Goal: Task Accomplishment & Management: Manage account settings

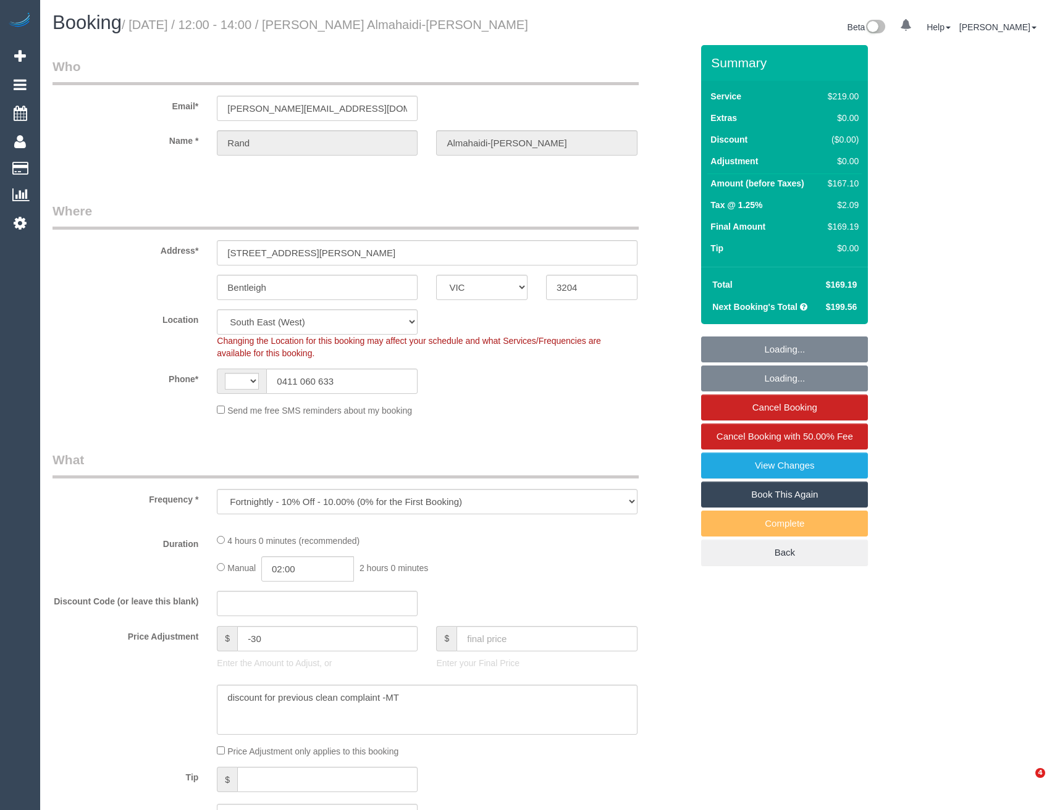
select select "VIC"
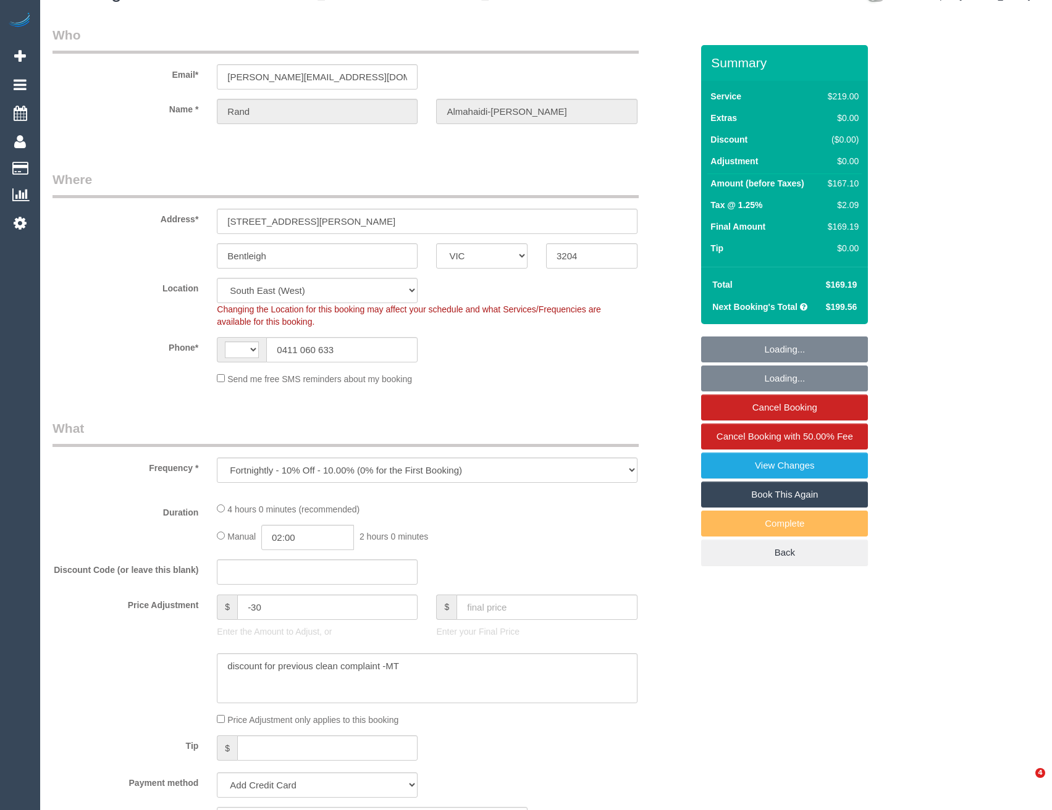
select select "object:513"
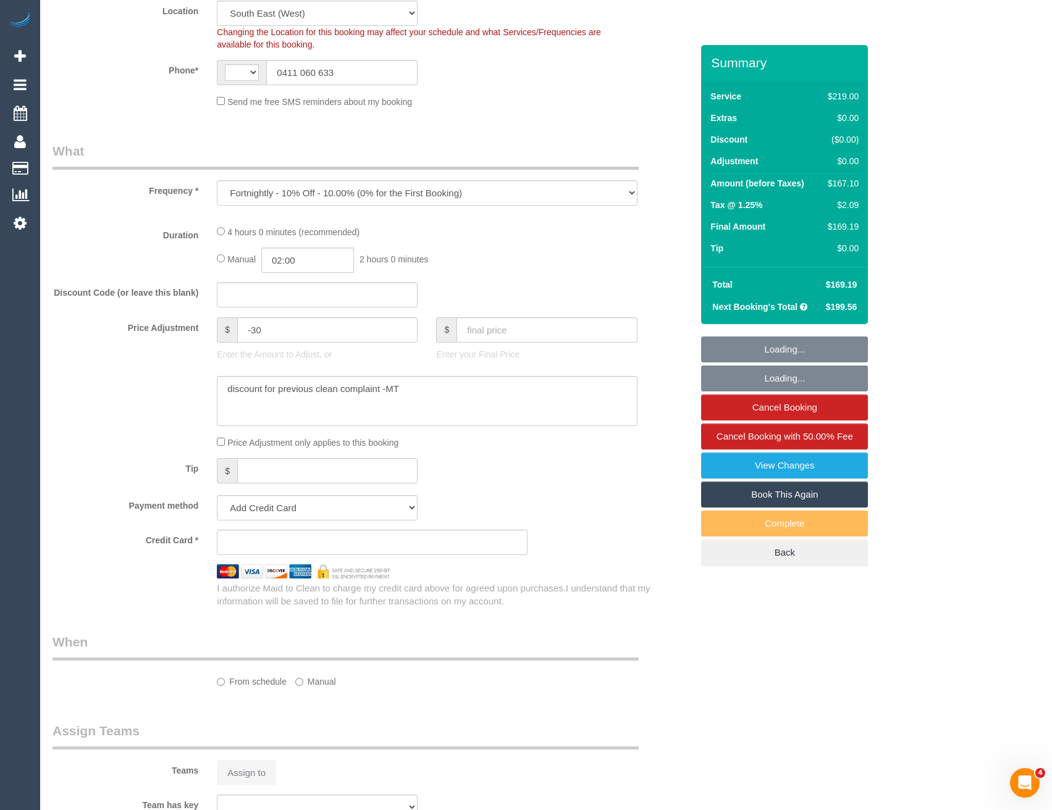
select select "string:AU"
select select "string:stripe-pm_1Rpc7m2GScqysDRVGN0snWo1"
select select "number:28"
select select "number:14"
select select "number:19"
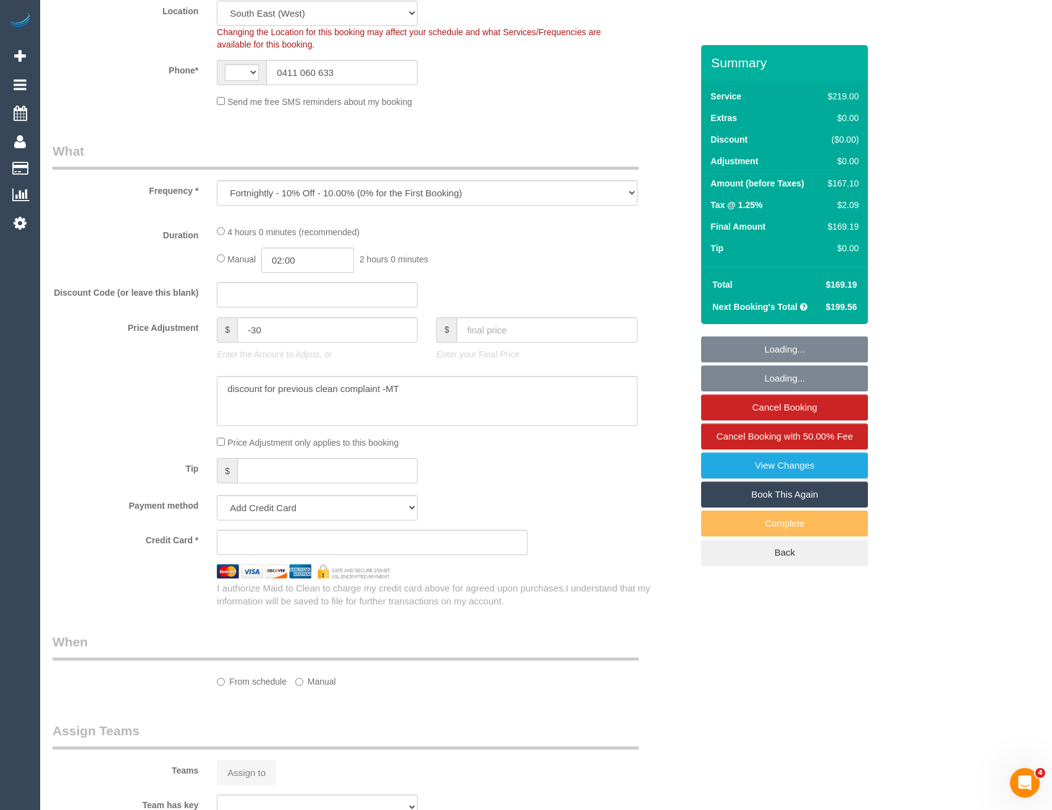
select select "number:24"
select select "number:34"
select select "number:12"
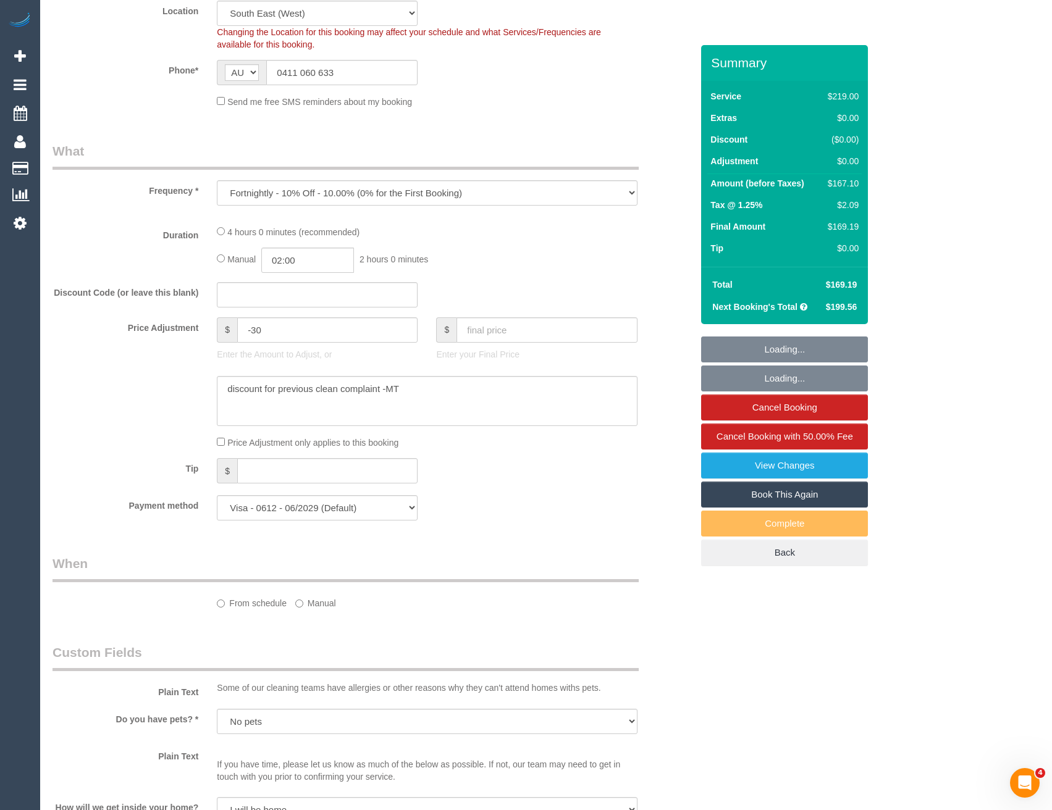
scroll to position [351, 0]
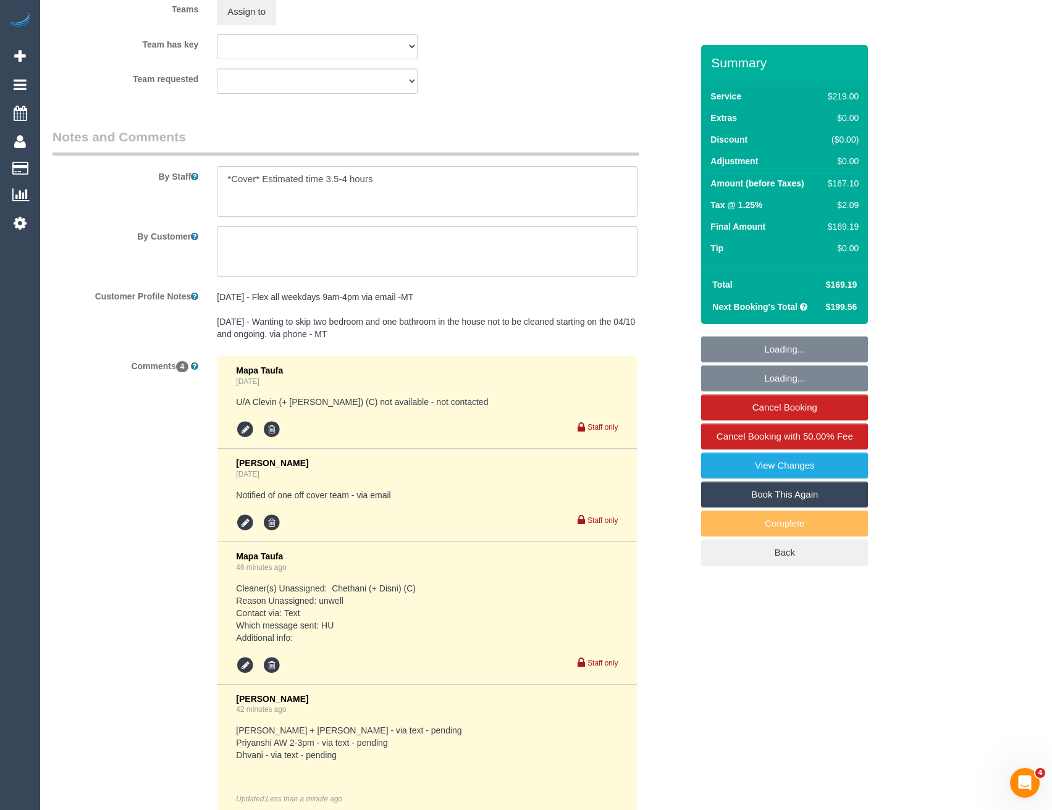
select select "spot1"
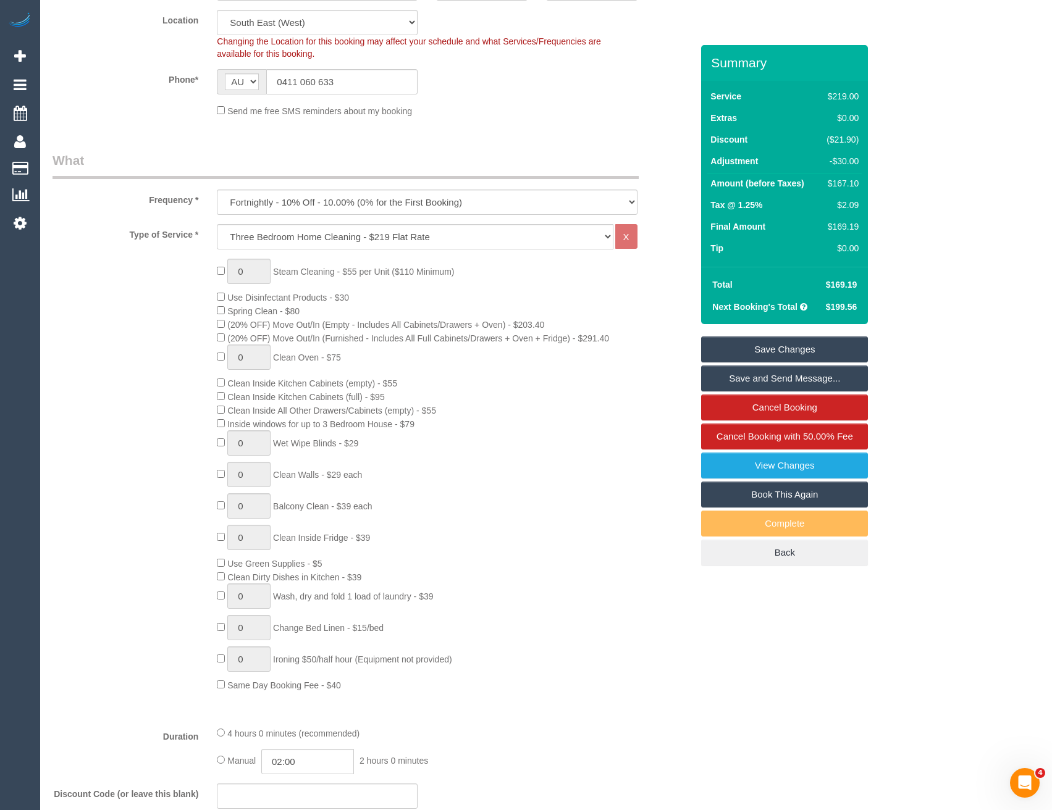
scroll to position [0, 0]
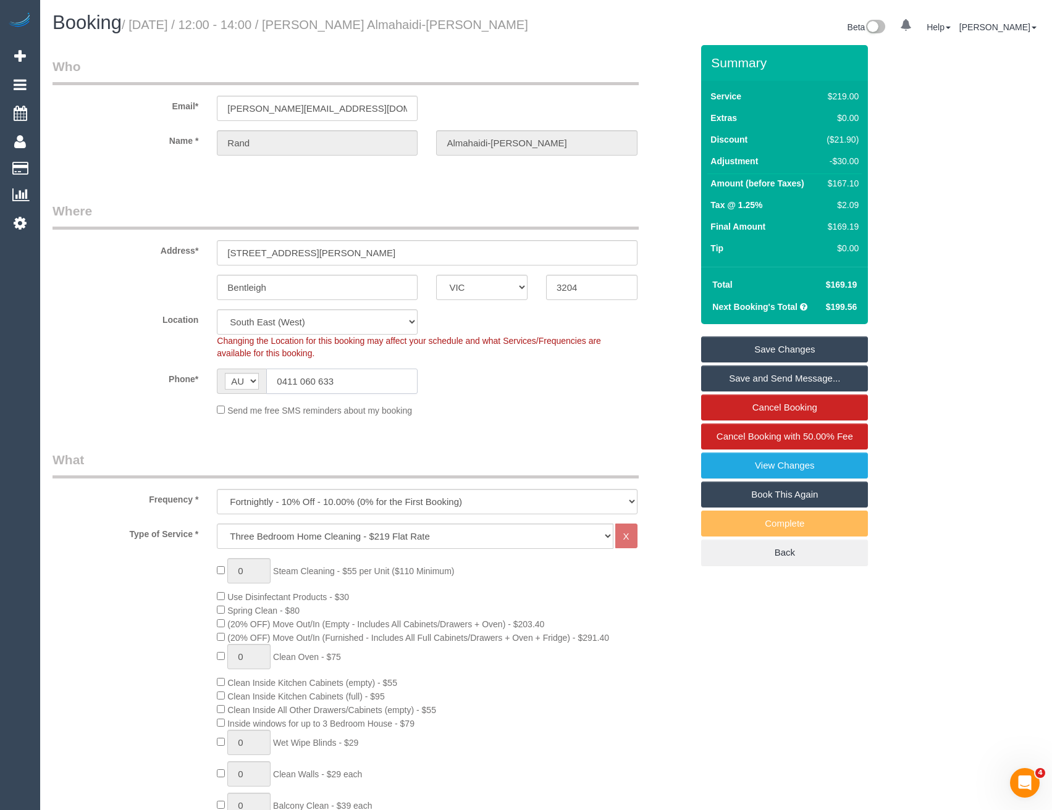
drag, startPoint x: 345, startPoint y: 380, endPoint x: 283, endPoint y: 381, distance: 62.4
click at [283, 381] on input "0411 060 633" at bounding box center [341, 381] width 151 height 25
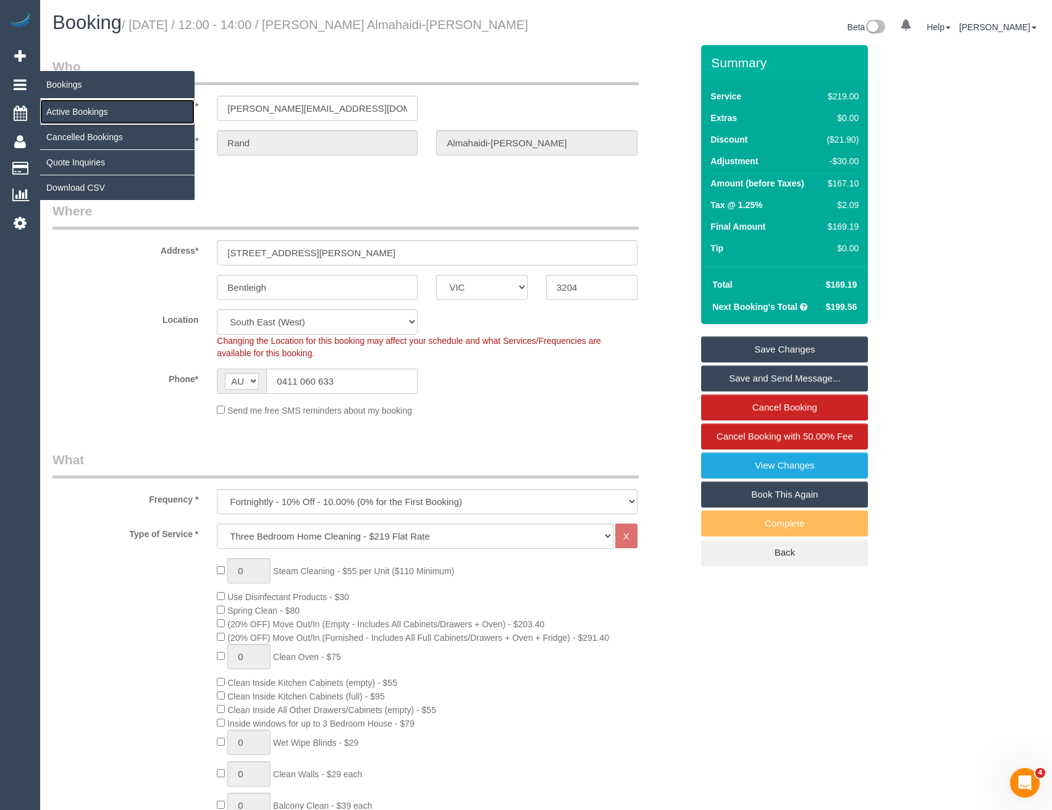
click at [77, 109] on link "Active Bookings" at bounding box center [117, 111] width 154 height 25
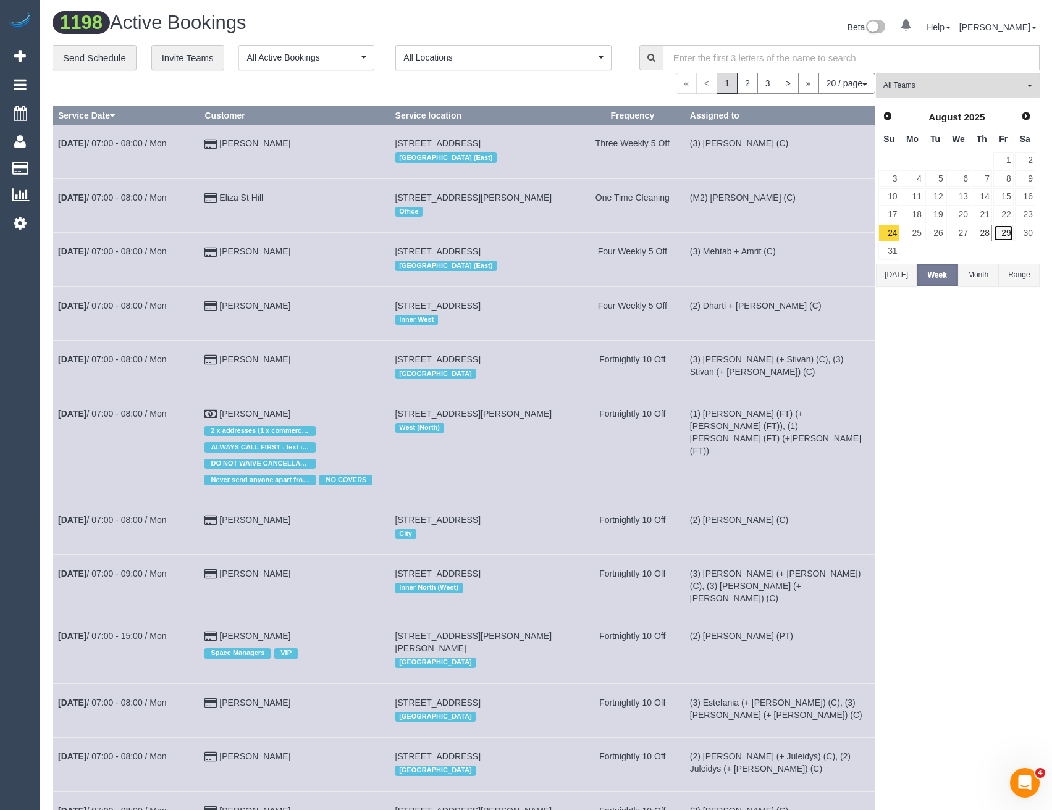
click at [1002, 232] on link "29" at bounding box center [1003, 233] width 20 height 17
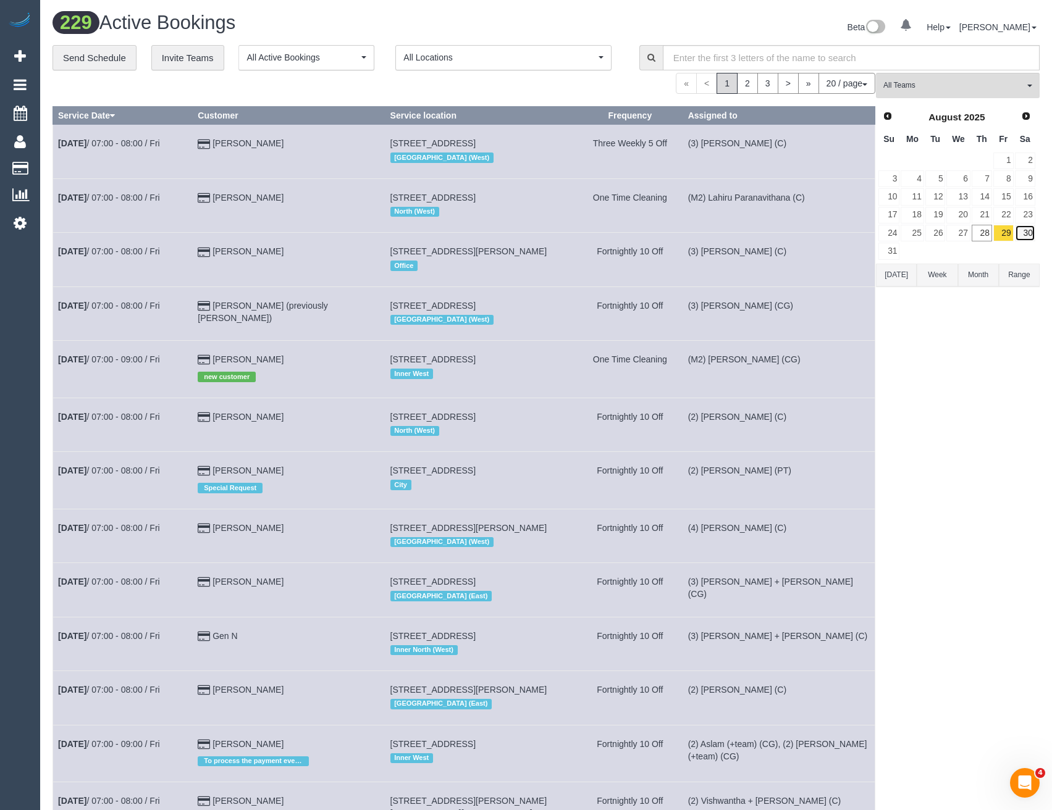
click at [1018, 233] on link "30" at bounding box center [1025, 233] width 20 height 17
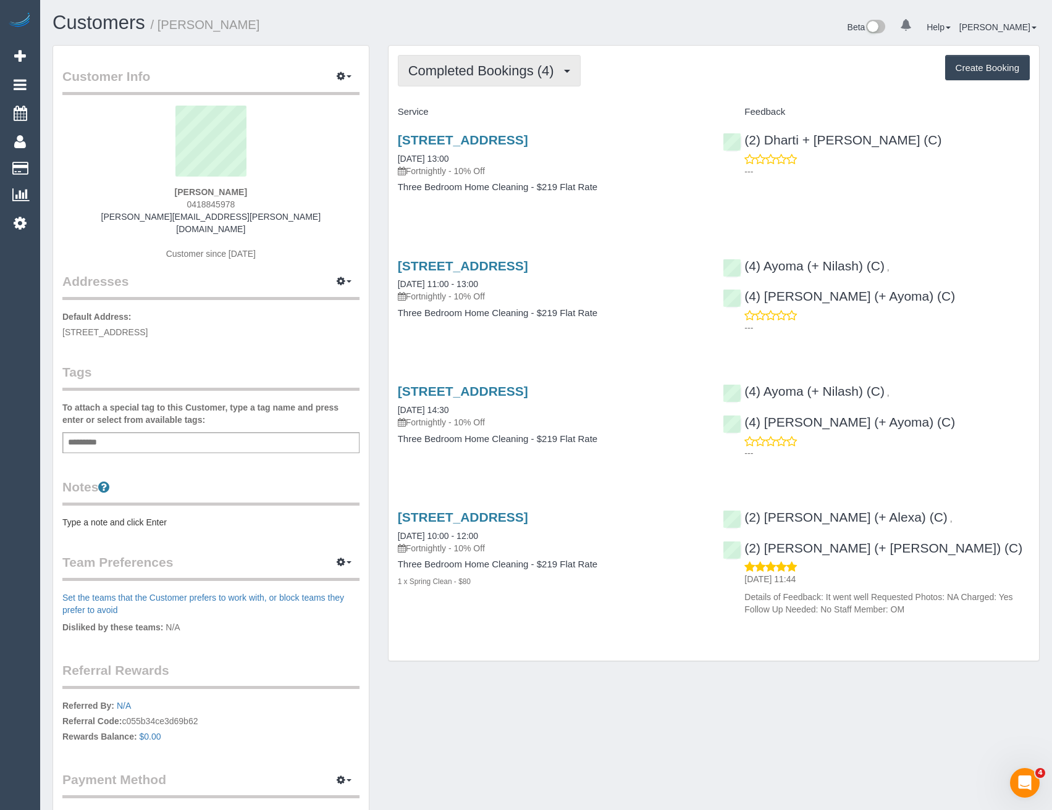
click at [545, 69] on span "Completed Bookings (4)" at bounding box center [484, 70] width 152 height 15
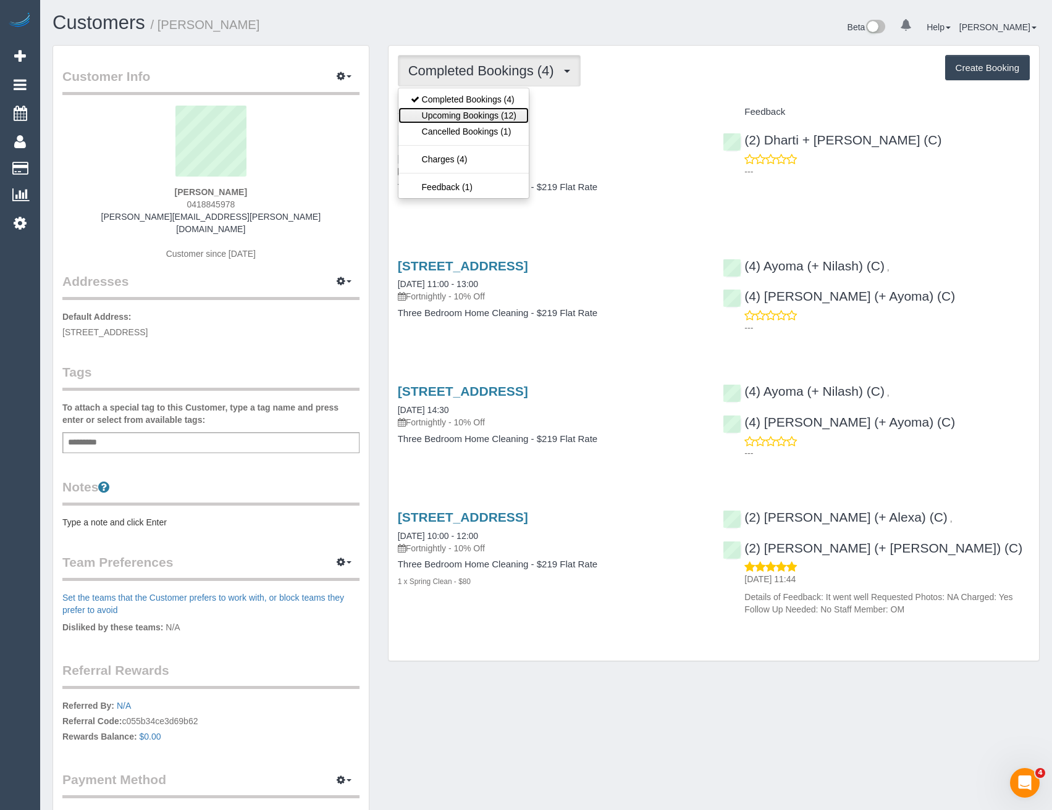
click at [509, 114] on link "Upcoming Bookings (12)" at bounding box center [463, 115] width 130 height 16
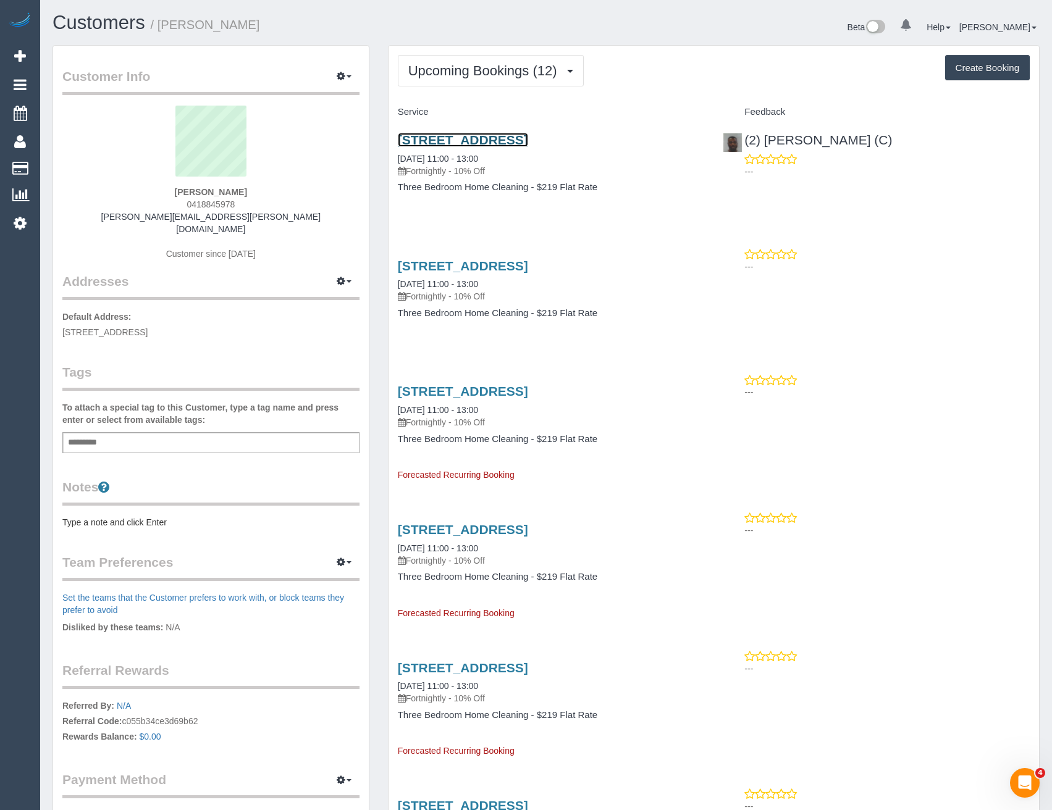
click at [527, 135] on link "129a Beaconsfield Parade, Northcote, VIC 3070" at bounding box center [463, 140] width 130 height 14
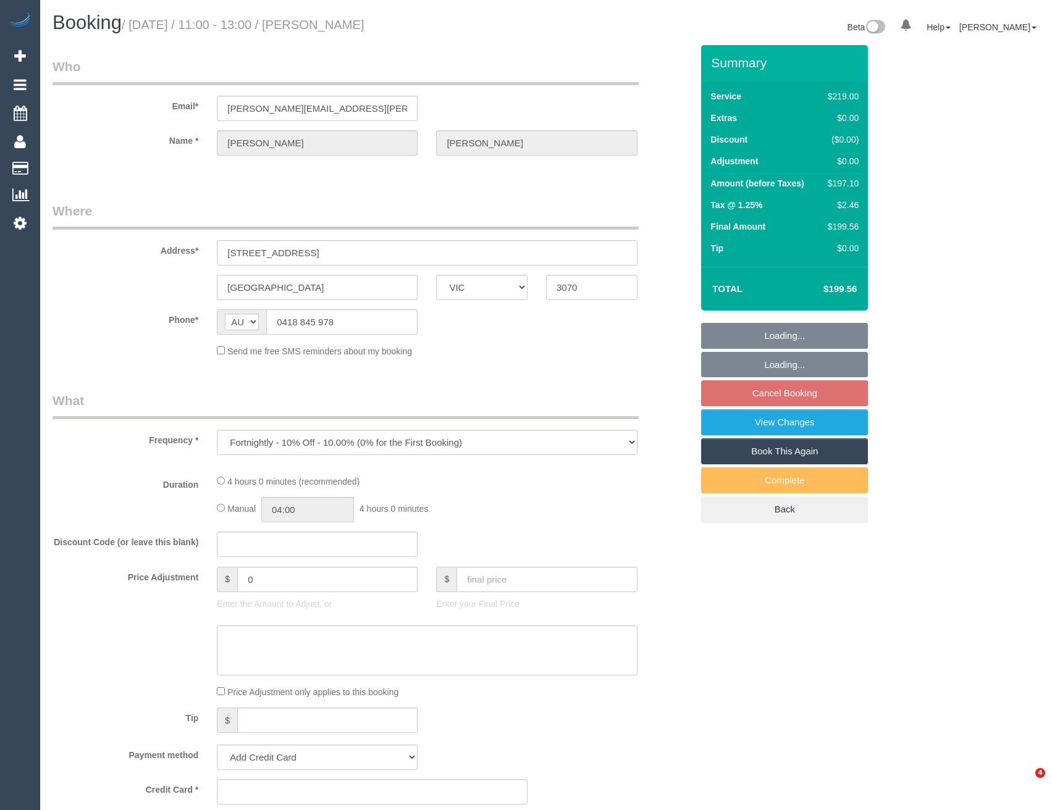
select select "VIC"
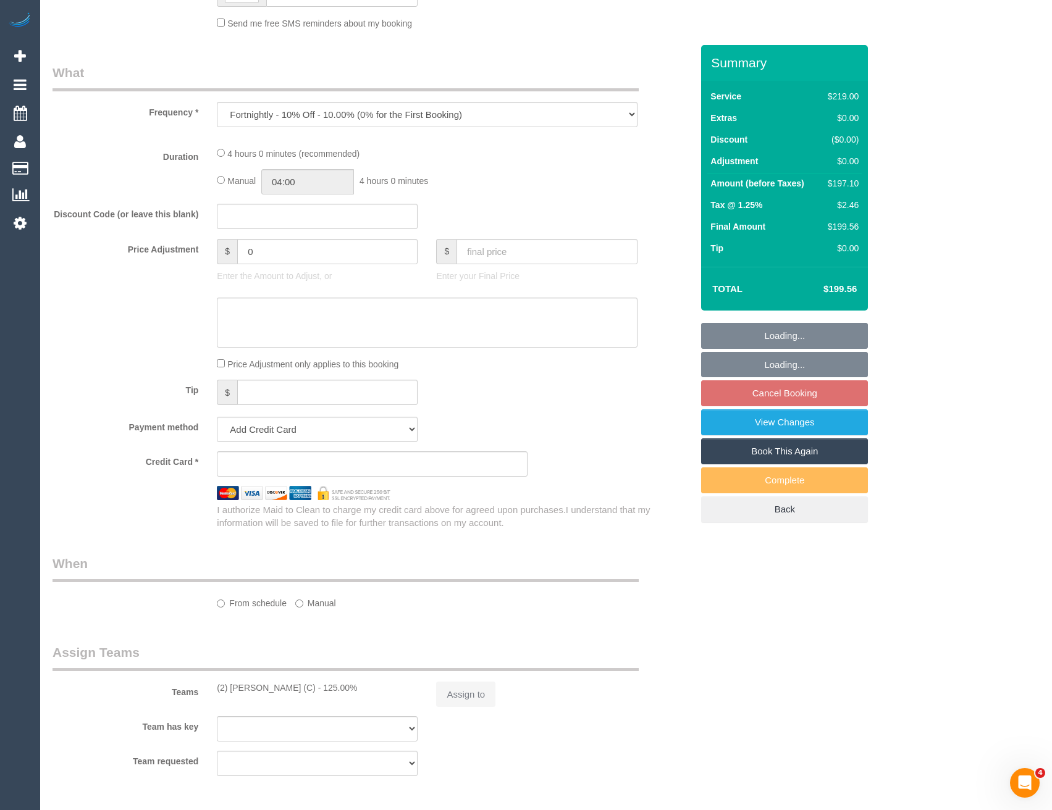
select select "string:stripe-pm_1RXXUX2GScqysDRVfwjWgvw9"
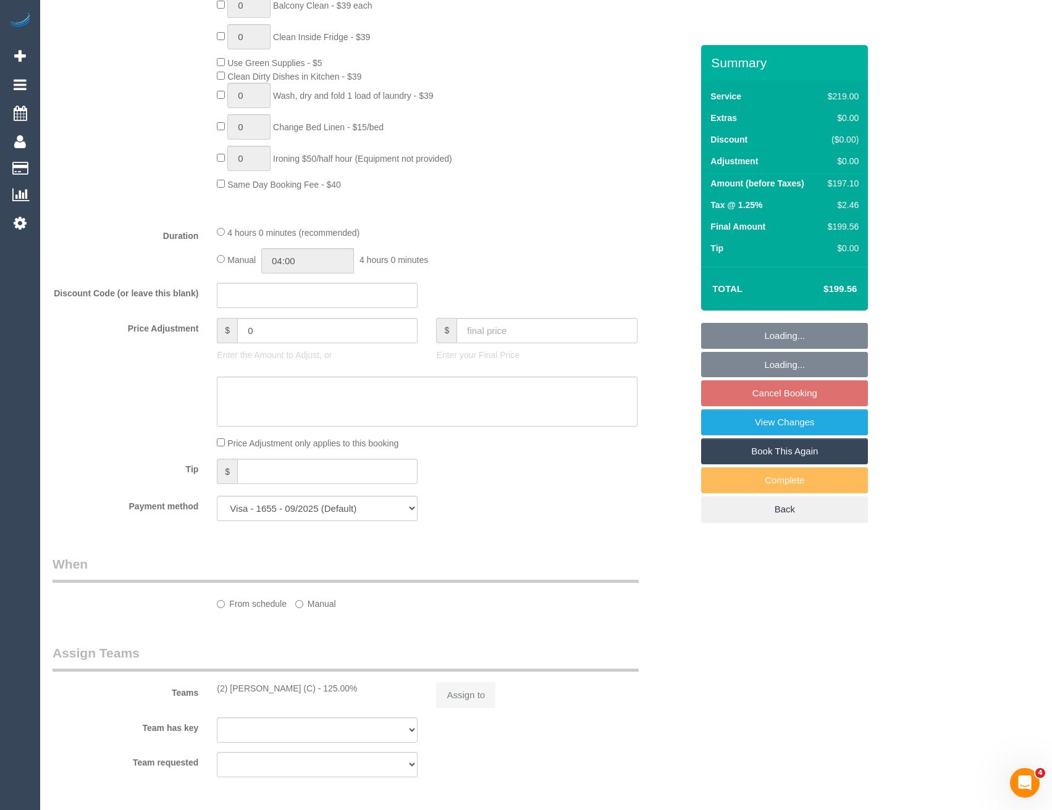
select select "object:816"
select select "number:27"
select select "number:14"
select select "number:19"
select select "number:22"
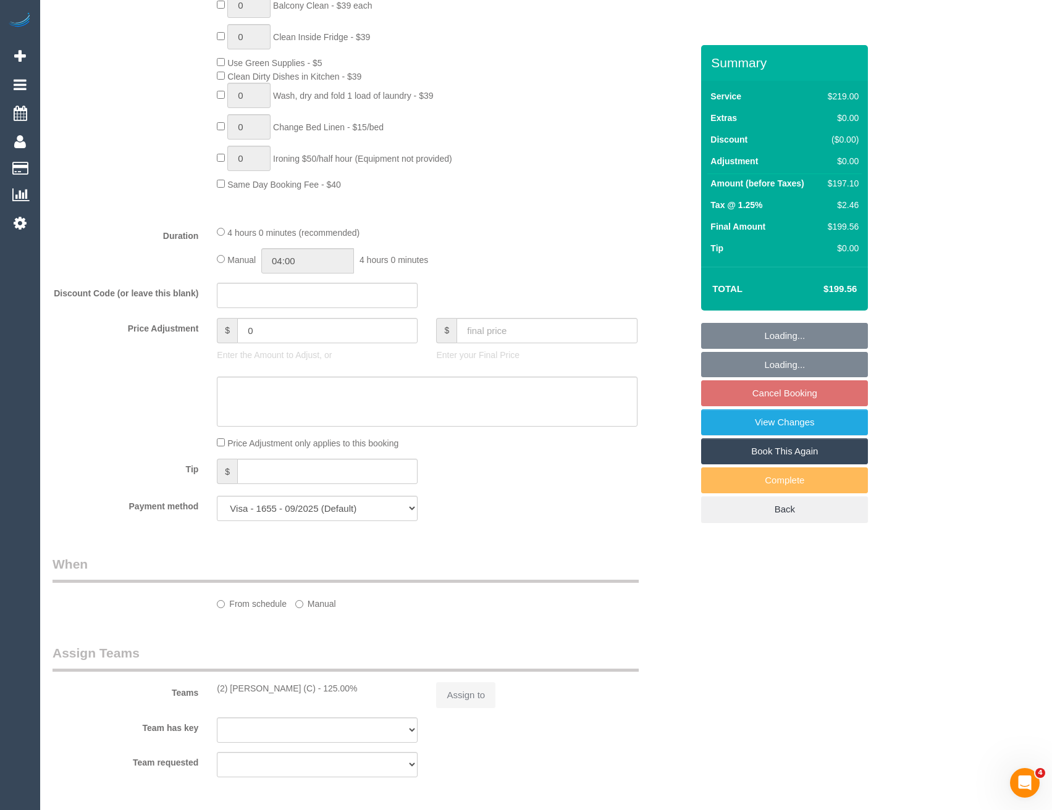
select select "number:35"
select select "number:26"
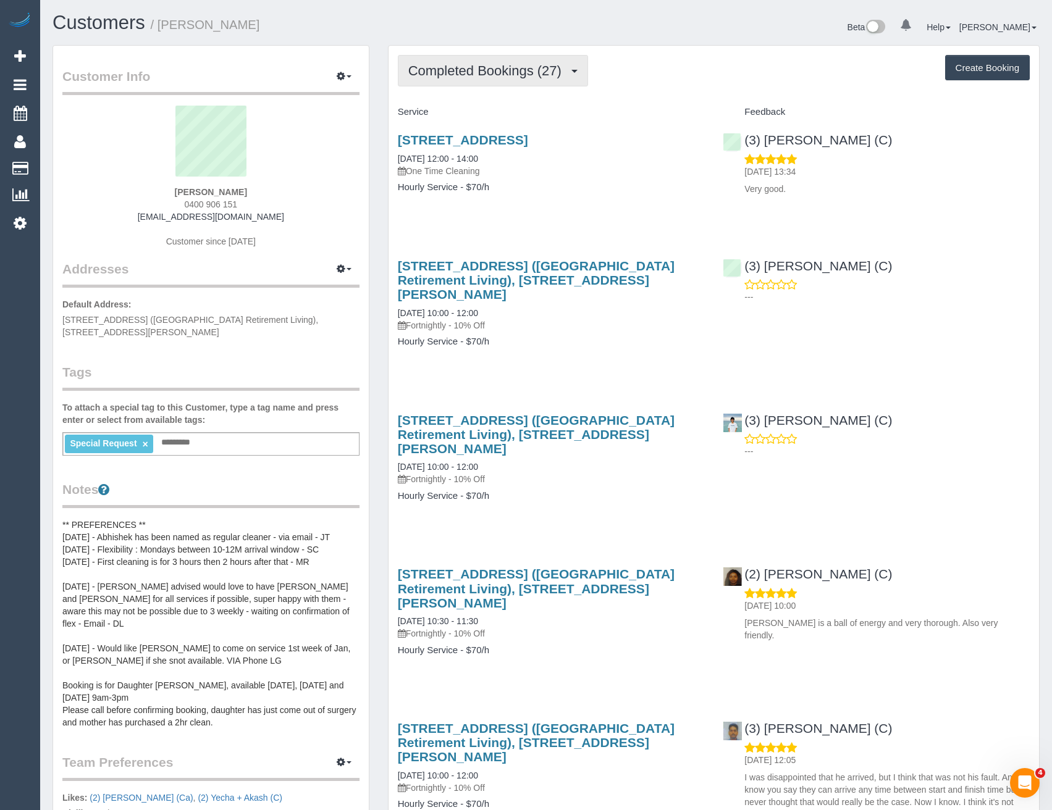
click at [535, 65] on span "Completed Bookings (27)" at bounding box center [487, 70] width 159 height 15
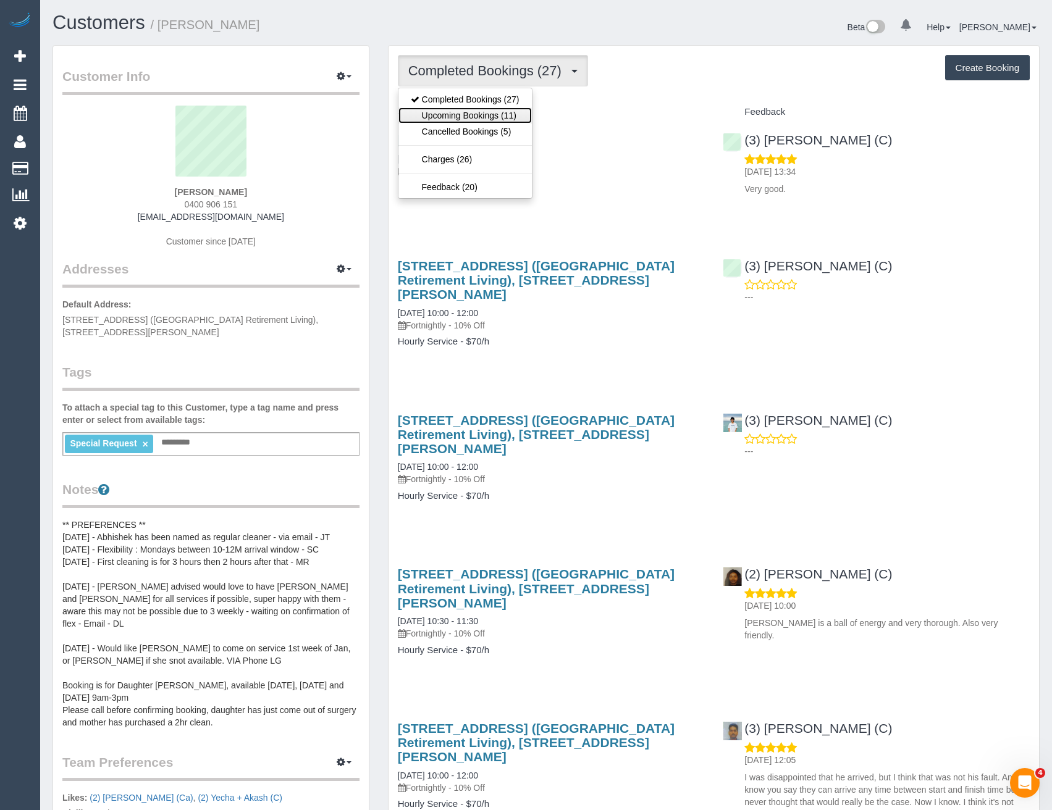
click at [515, 119] on link "Upcoming Bookings (11)" at bounding box center [464, 115] width 133 height 16
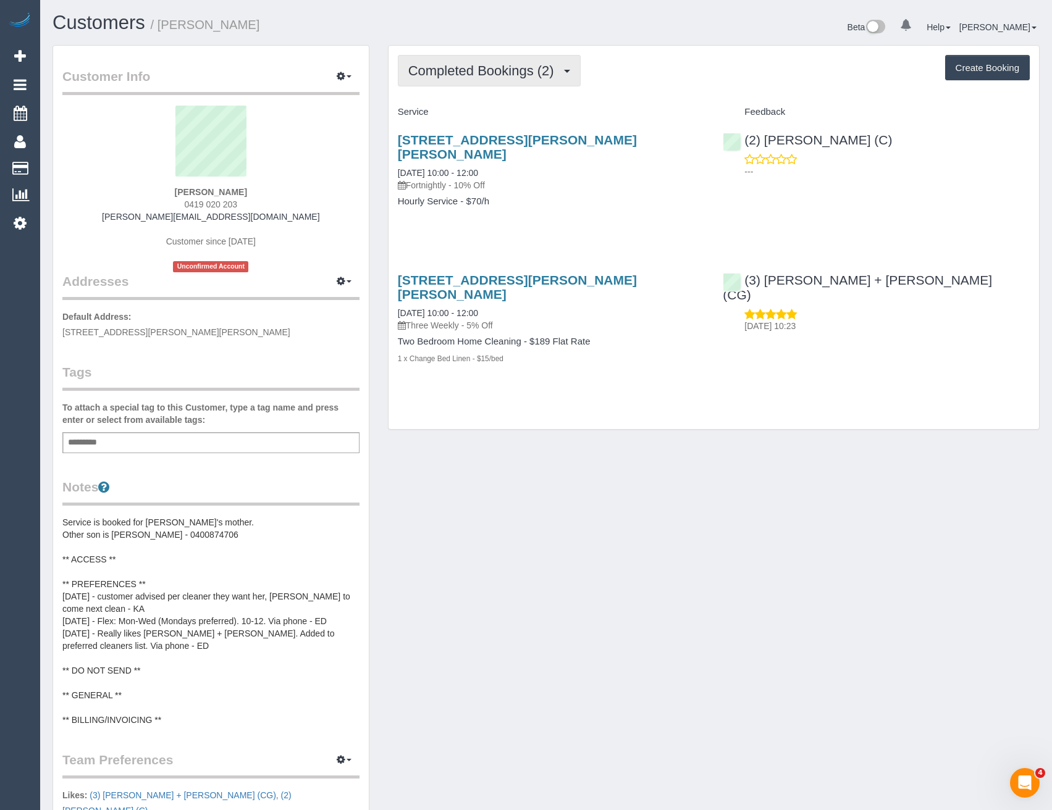
click at [516, 61] on button "Completed Bookings (2)" at bounding box center [489, 70] width 183 height 31
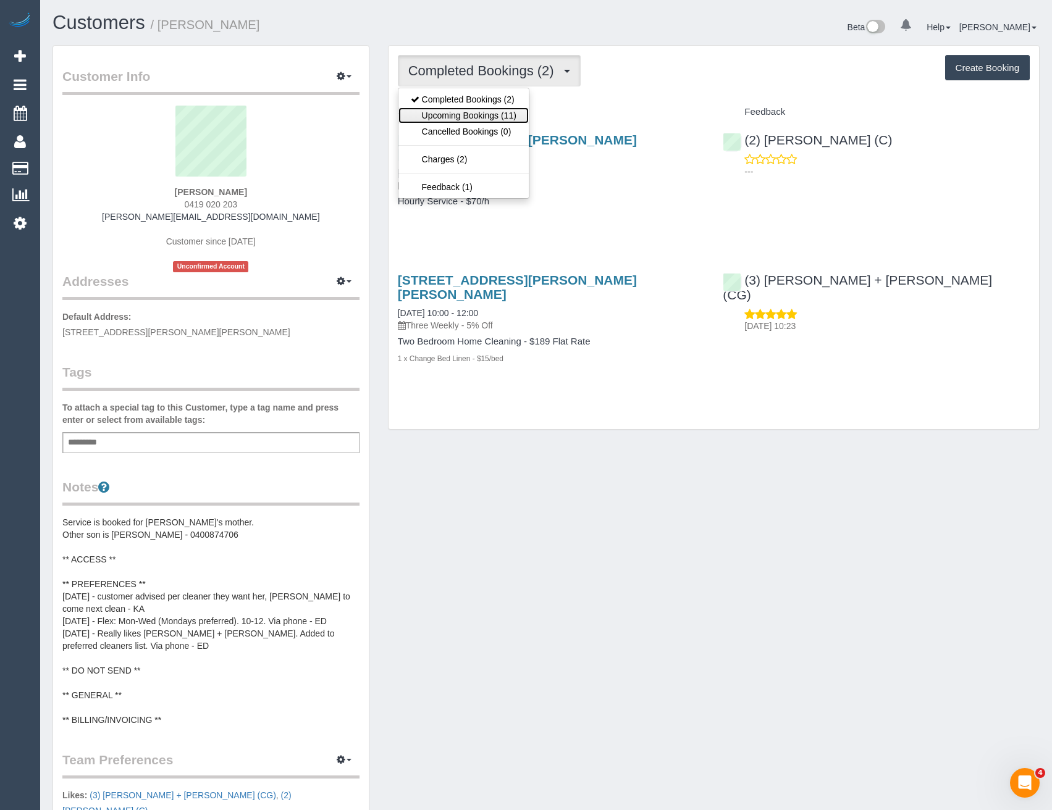
click at [490, 118] on link "Upcoming Bookings (11)" at bounding box center [463, 115] width 130 height 16
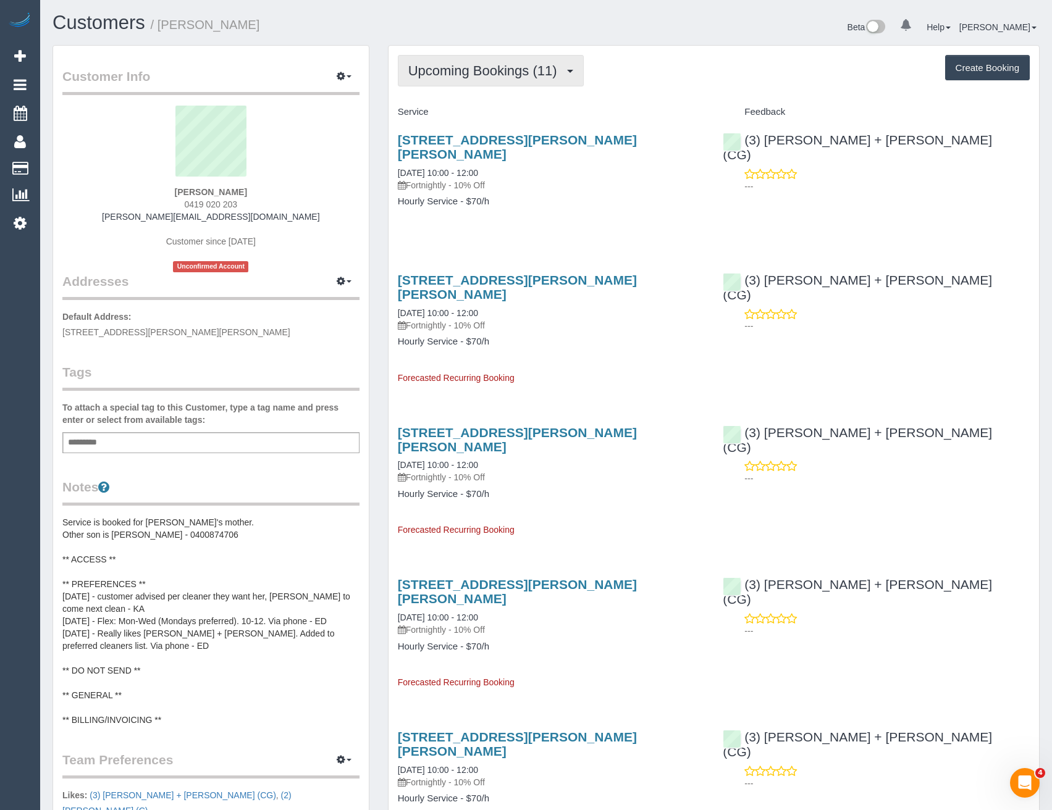
click at [518, 73] on span "Upcoming Bookings (11)" at bounding box center [485, 70] width 155 height 15
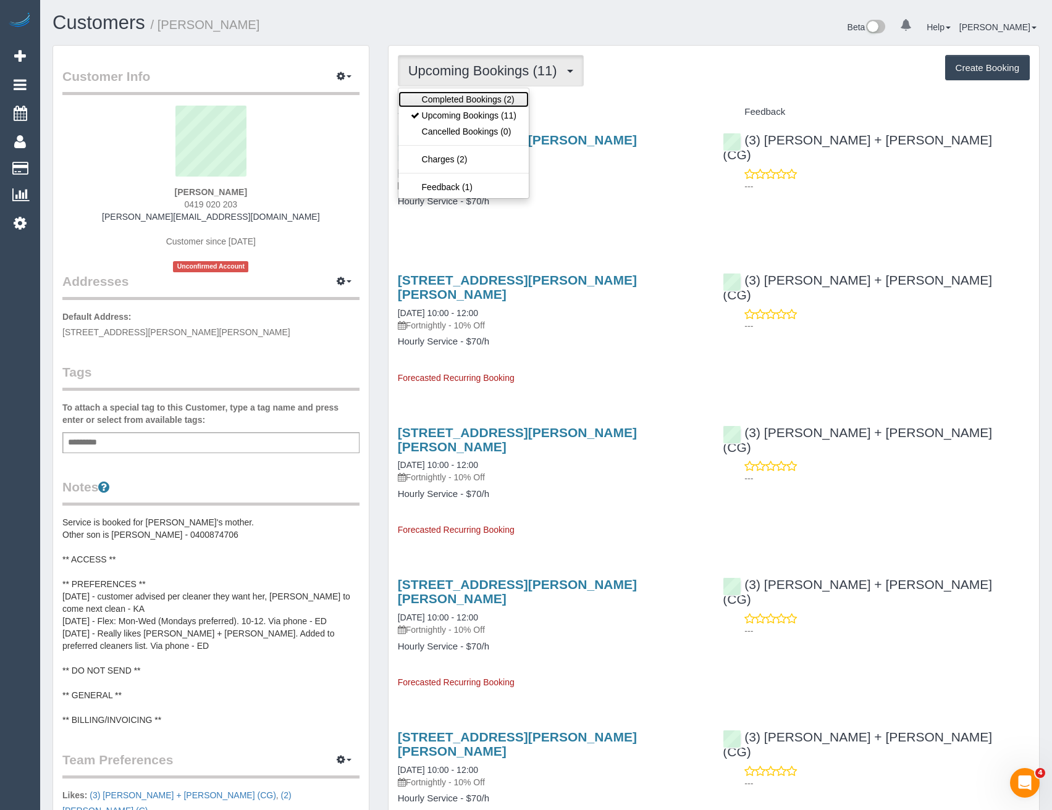
click at [500, 94] on link "Completed Bookings (2)" at bounding box center [463, 99] width 130 height 16
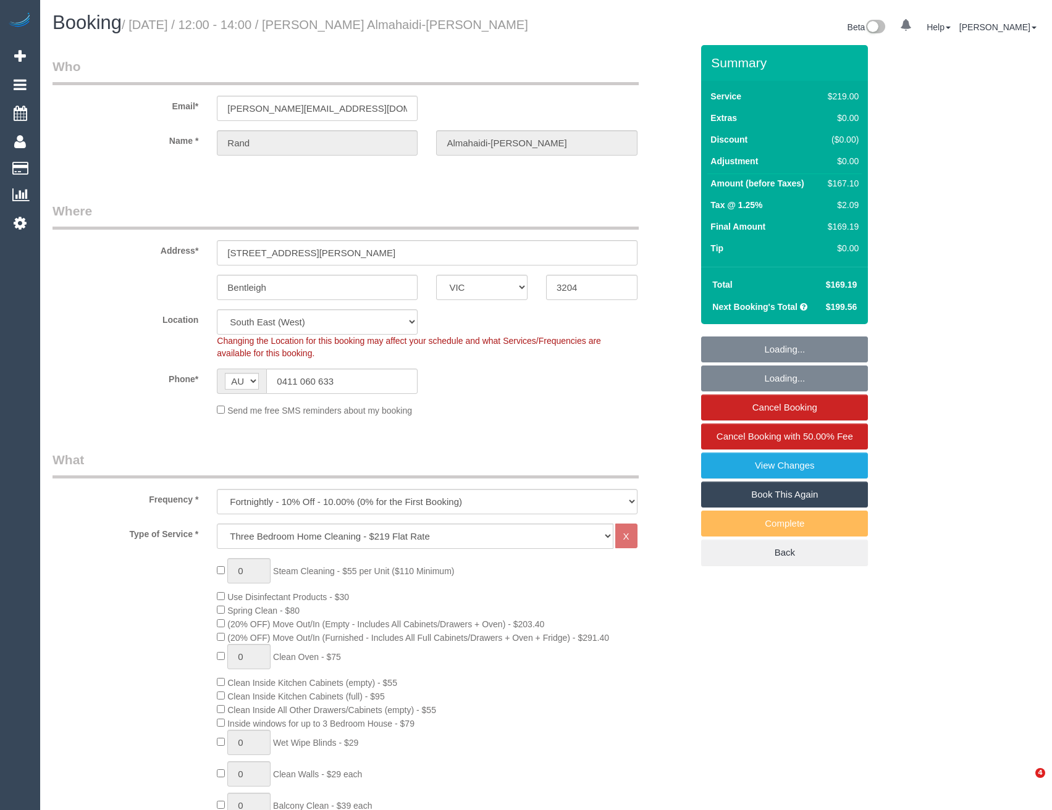
select select "VIC"
select select "string:stripe-pm_1Rpc7m2GScqysDRVGN0snWo1"
select select "object:731"
select select "number:28"
select select "number:14"
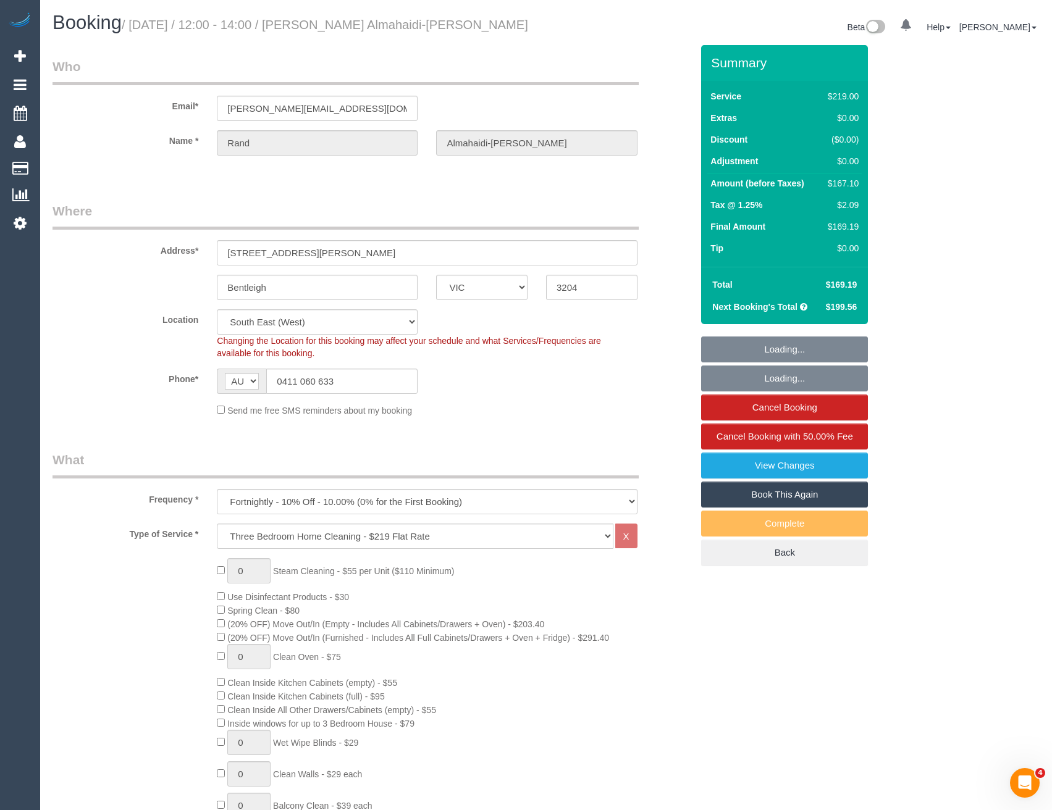
select select "number:19"
select select "number:24"
select select "number:34"
select select "number:12"
select select "spot1"
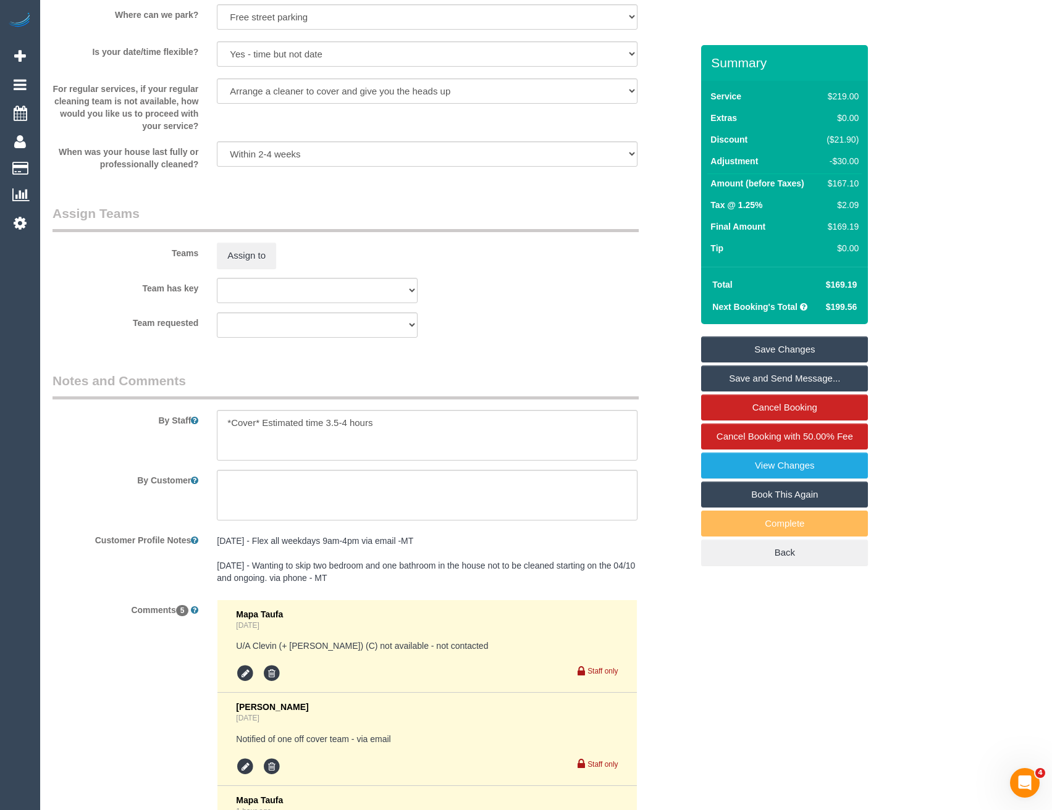
scroll to position [1853, 0]
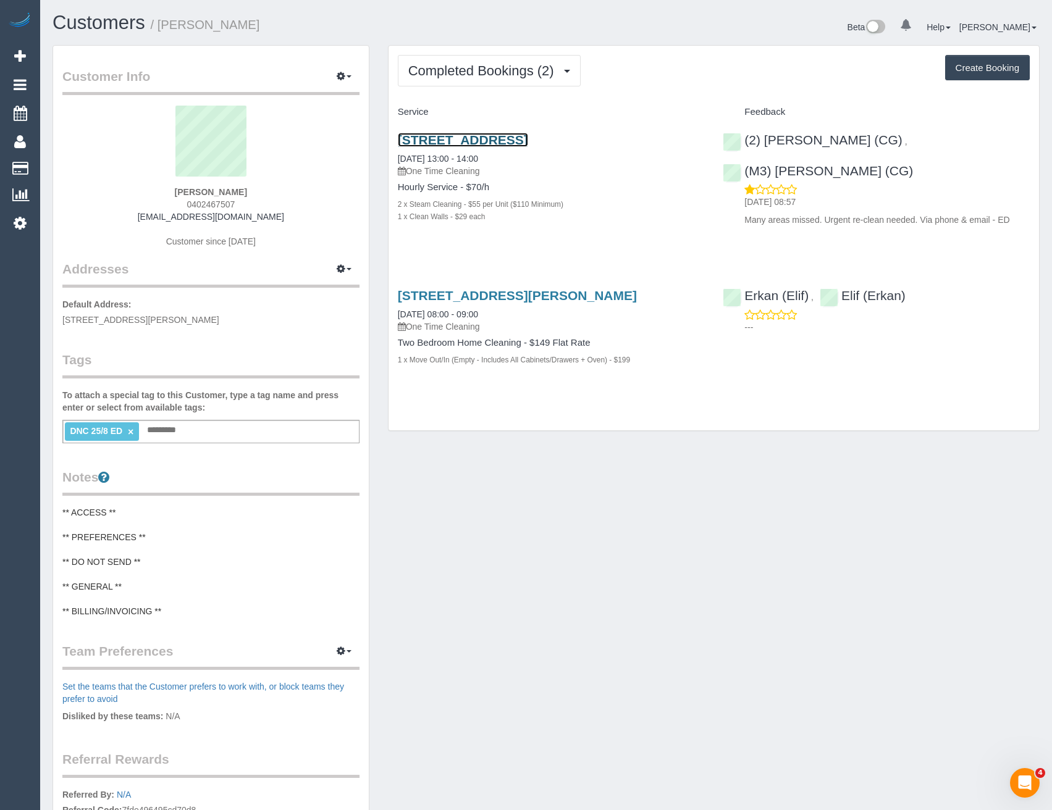
click at [480, 138] on link "[STREET_ADDRESS]" at bounding box center [463, 140] width 130 height 14
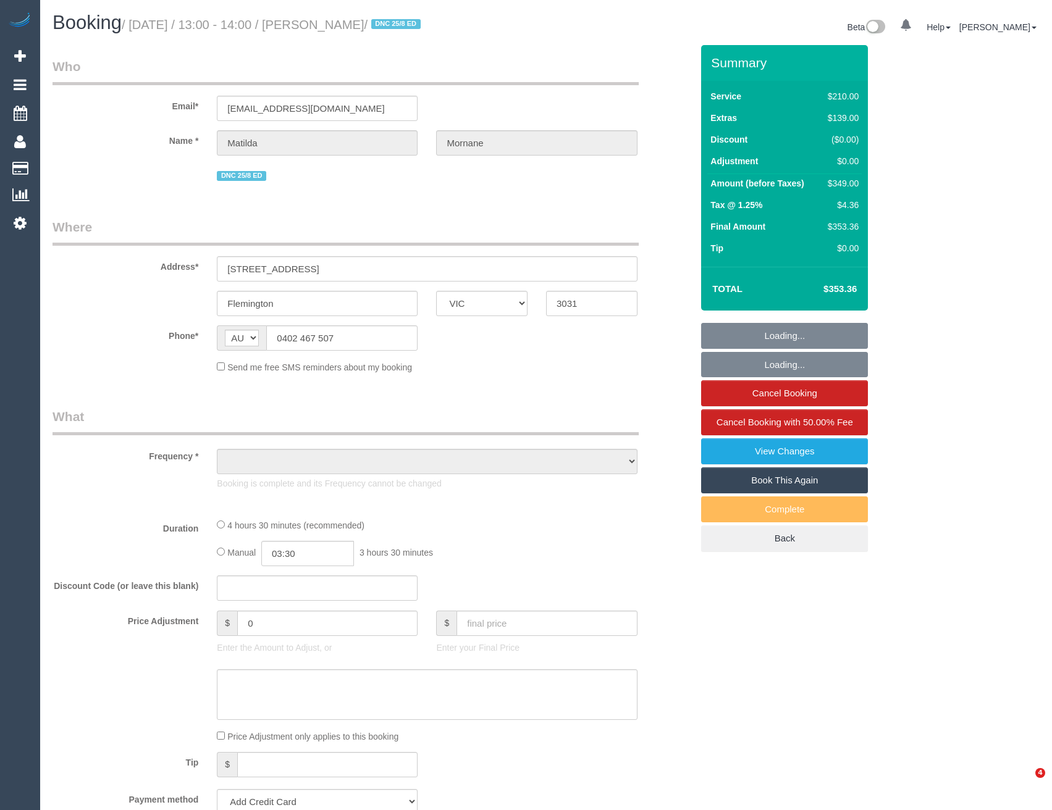
select select "VIC"
select select "string:stripe-pm_1RsFsd2GScqysDRVgSeO7wtR"
select select "180"
select select "number:29"
select select "number:14"
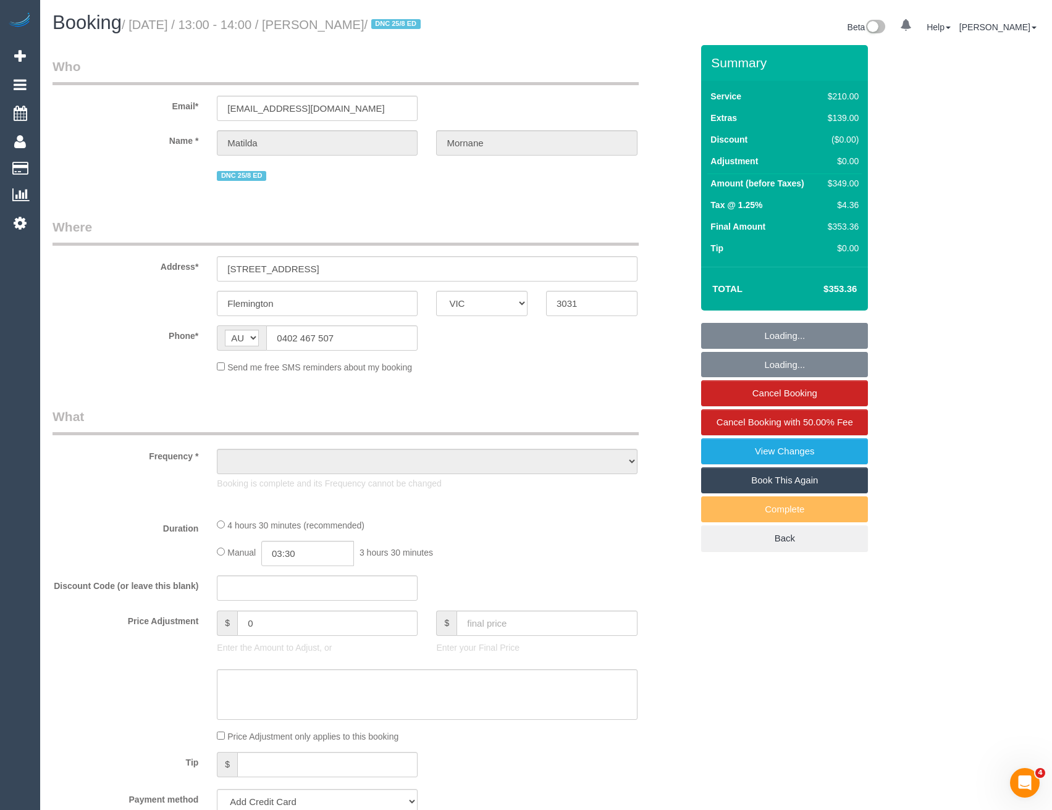
select select "number:18"
select select "number:24"
select select "number:13"
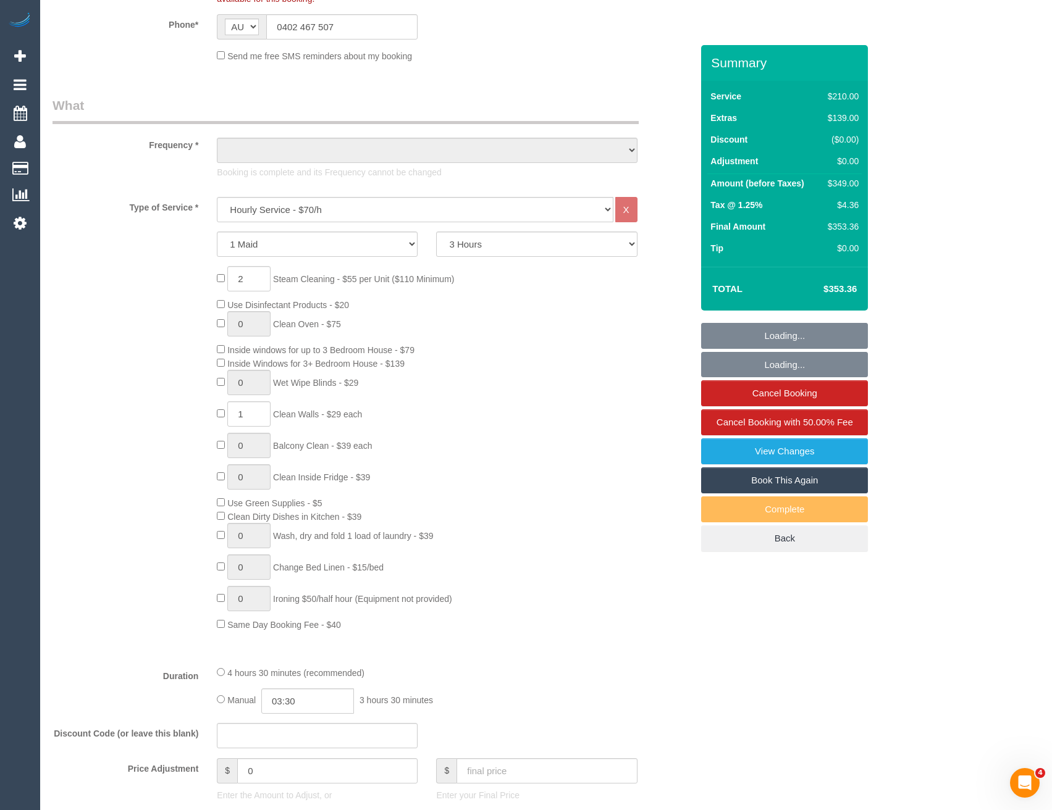
select select "object:1603"
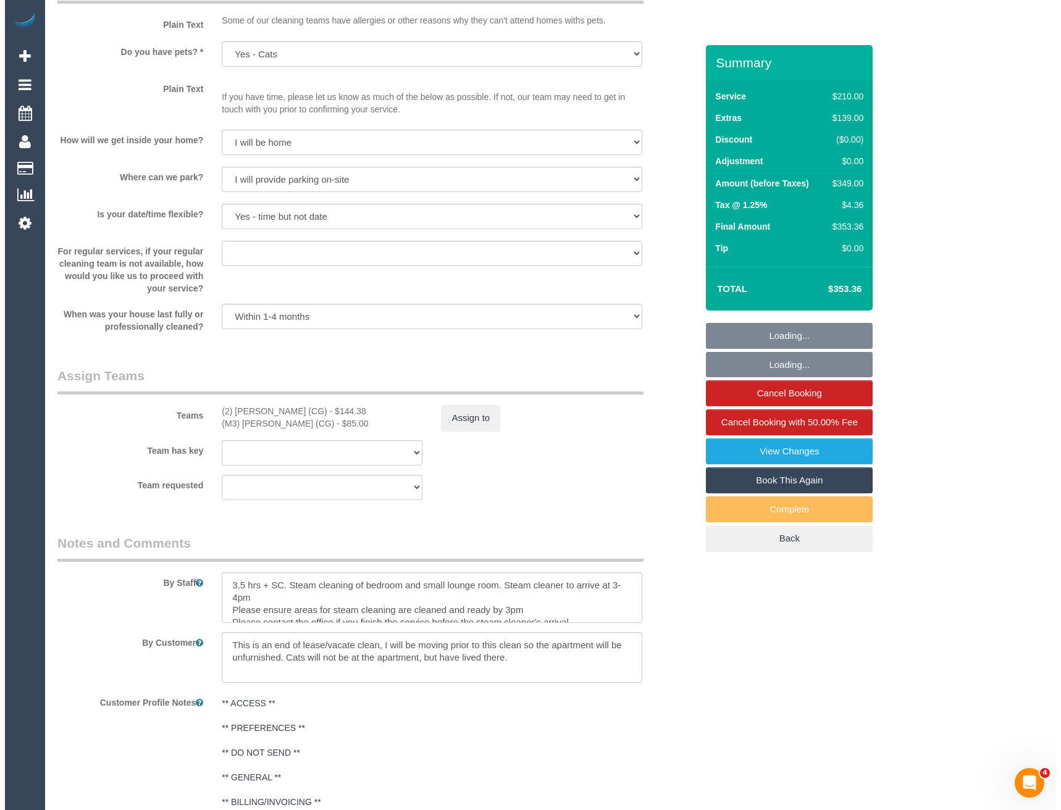
scroll to position [1976, 0]
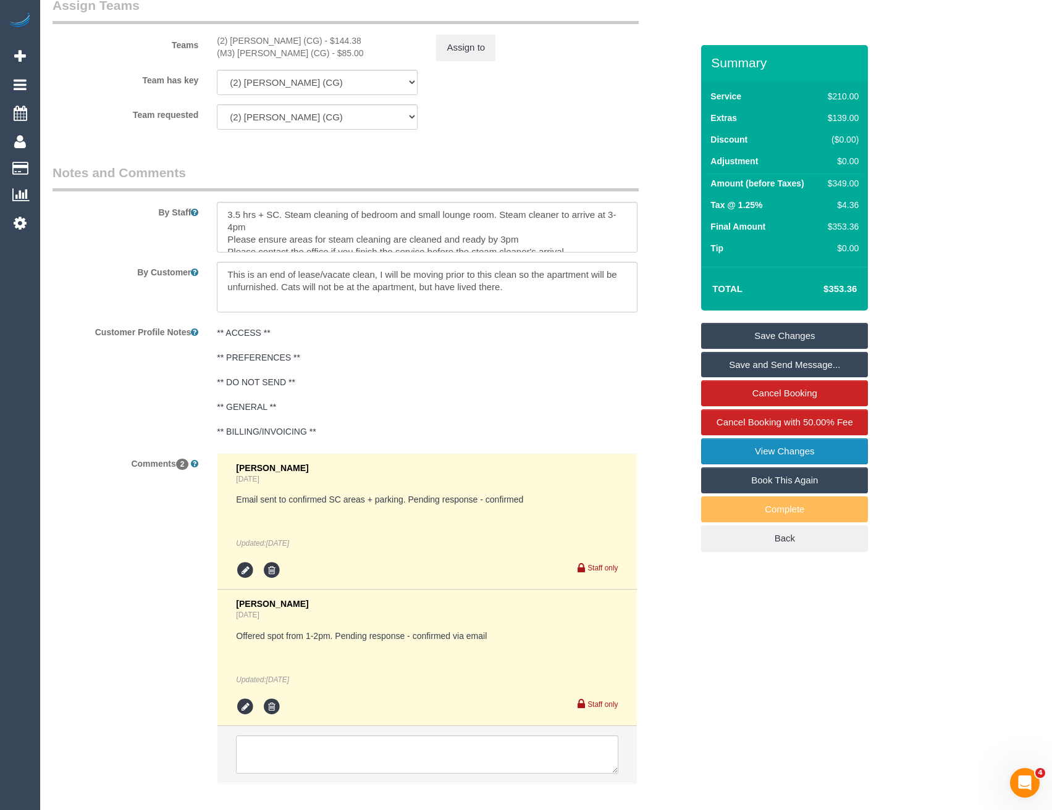
click at [760, 458] on link "View Changes" at bounding box center [784, 451] width 167 height 26
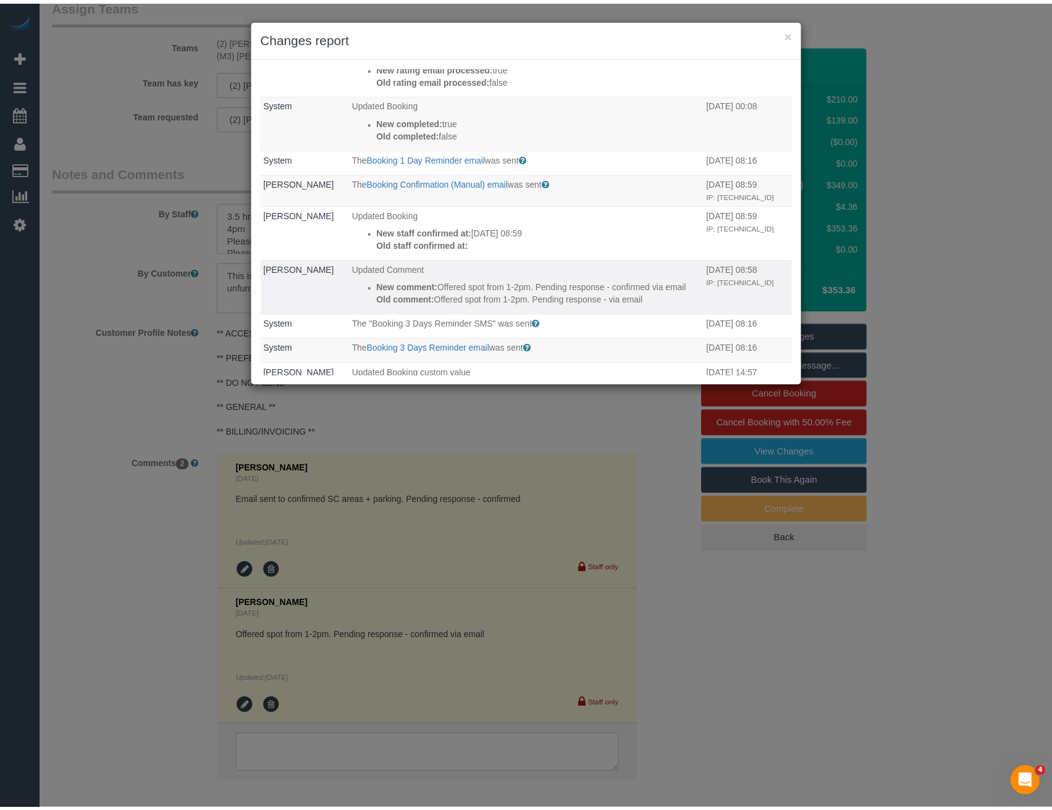
scroll to position [247, 0]
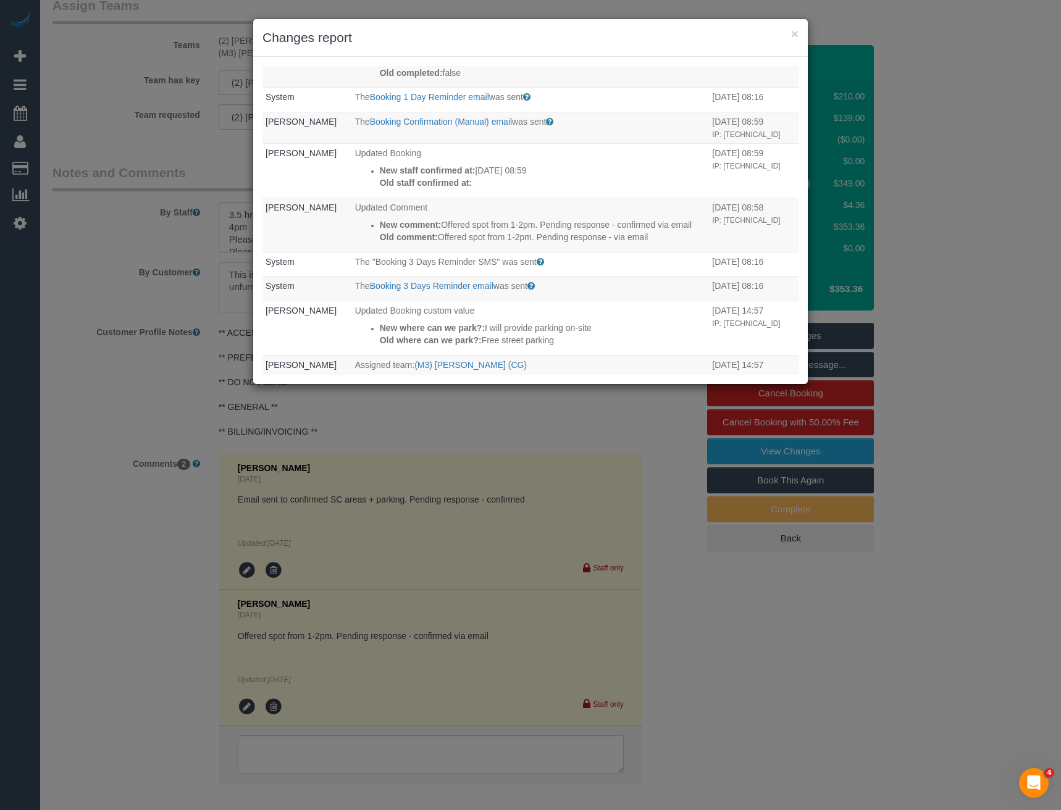
click at [506, 427] on div "× Changes report Who What When Eleni Diacos Updated Booking New rating comment:…" at bounding box center [530, 405] width 1061 height 810
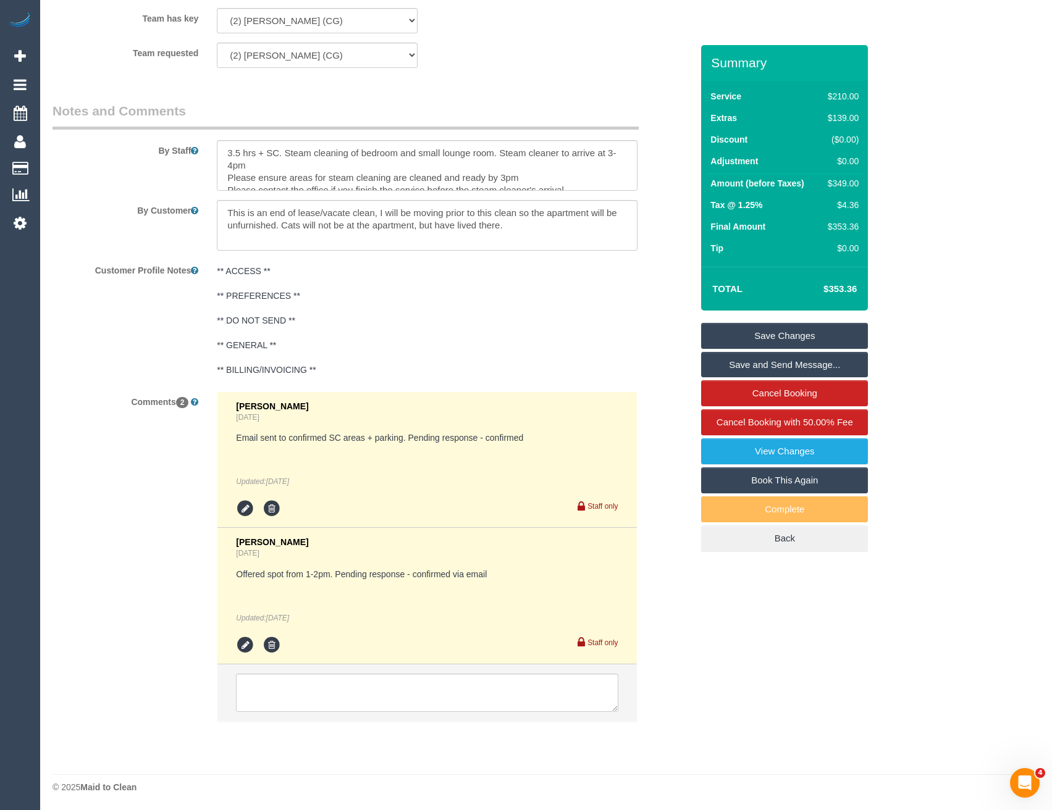
scroll to position [1914, 0]
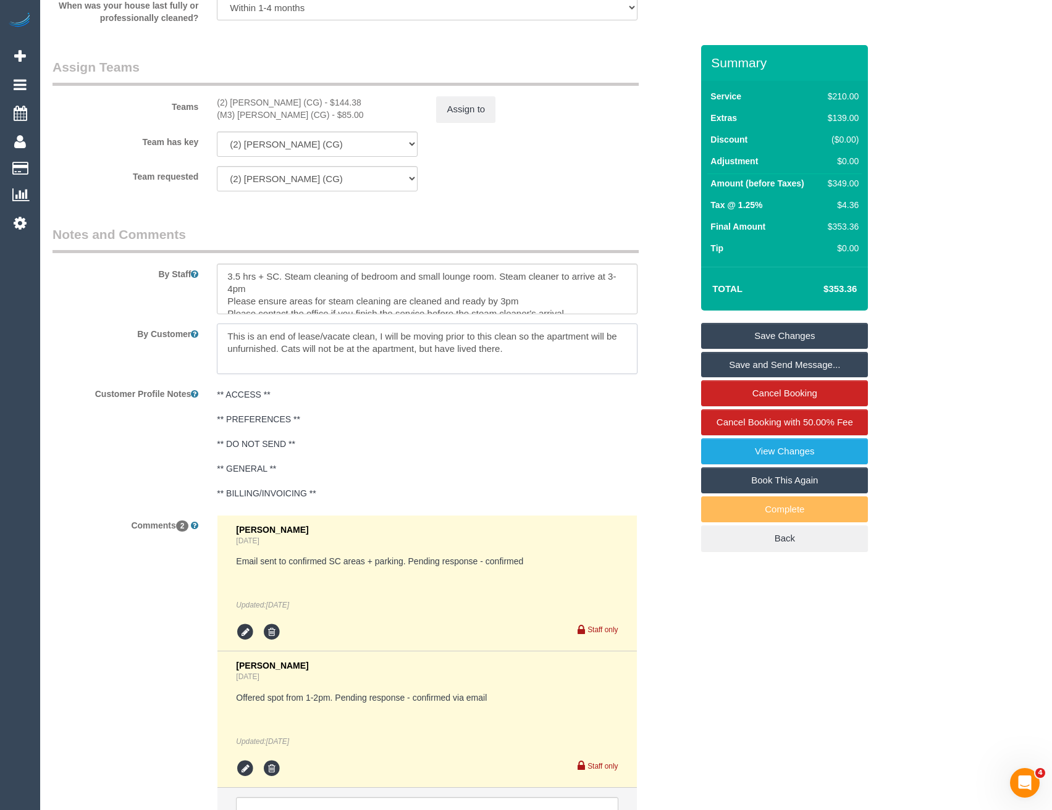
drag, startPoint x: 422, startPoint y: 351, endPoint x: 227, endPoint y: 336, distance: 196.3
click at [227, 336] on textarea at bounding box center [427, 349] width 420 height 51
click at [552, 350] on textarea at bounding box center [427, 349] width 420 height 51
click at [462, 431] on pre "** ACCESS ** ** PREFERENCES ** ** DO NOT SEND ** ** GENERAL ** ** BILLING/INVOI…" at bounding box center [427, 443] width 420 height 111
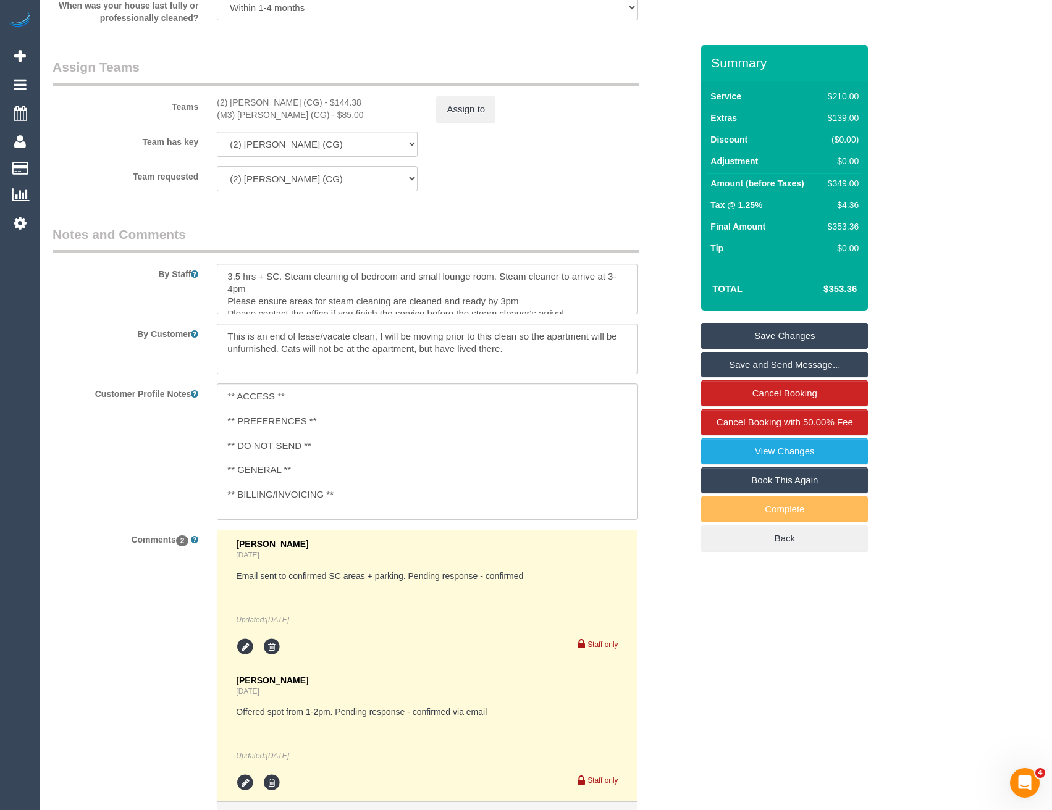
click at [106, 459] on div "Customer Profile Notes ** ACCESS ** ** PREFERENCES ** ** DO NOT SEND ** ** GENE…" at bounding box center [372, 452] width 658 height 136
click at [167, 477] on div "Customer Profile Notes ** ACCESS ** ** PREFERENCES ** ** DO NOT SEND ** ** GENE…" at bounding box center [372, 452] width 658 height 136
click at [263, 609] on div "Email sent to confirmed SC areas + parking. Pending response - confirmed Update…" at bounding box center [427, 598] width 382 height 56
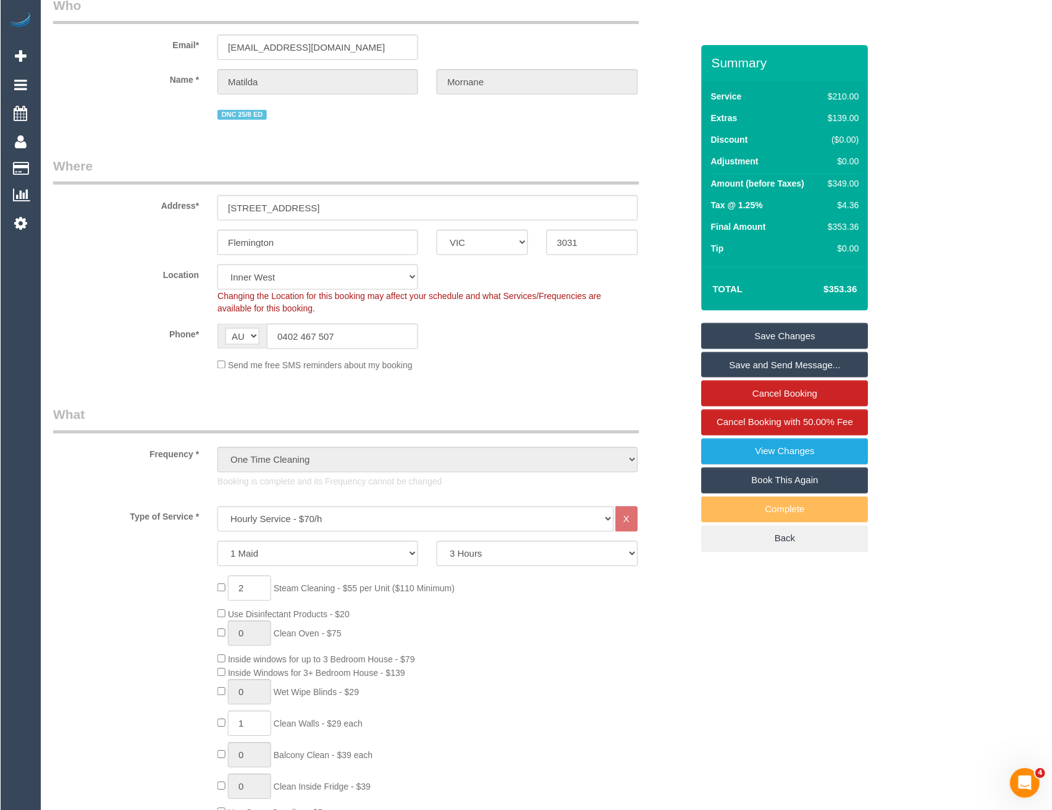
scroll to position [0, 0]
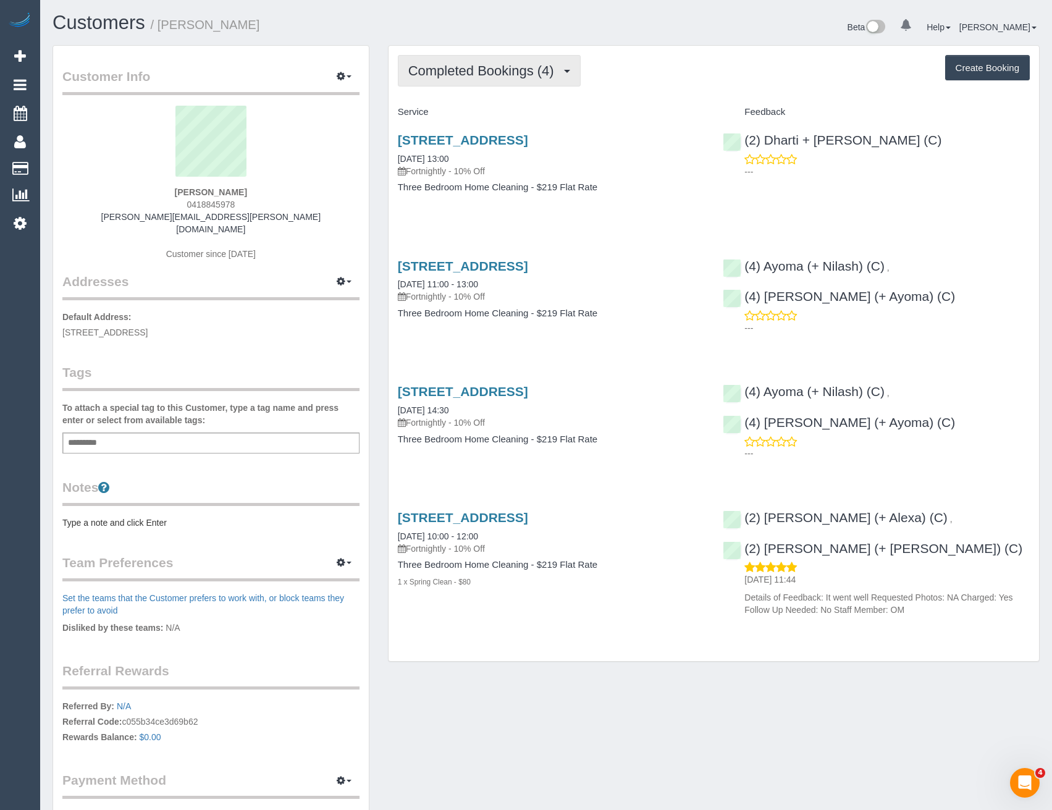
click at [528, 67] on span "Completed Bookings (4)" at bounding box center [484, 70] width 152 height 15
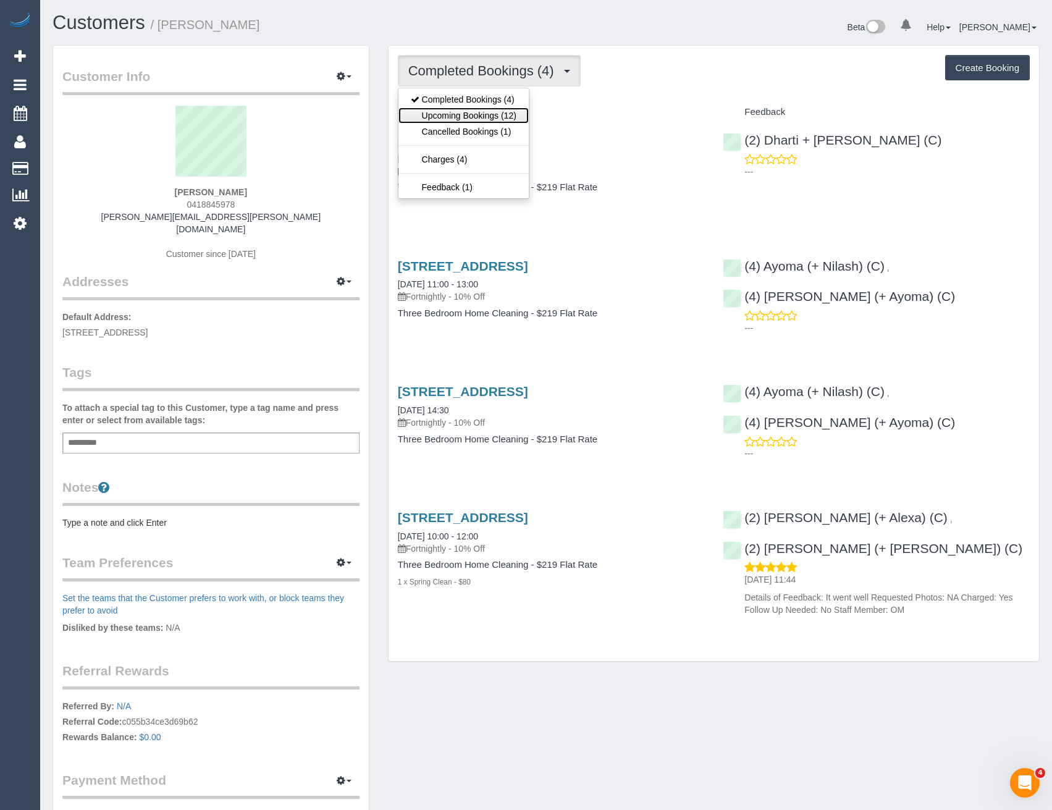
click at [503, 118] on link "Upcoming Bookings (12)" at bounding box center [463, 115] width 130 height 16
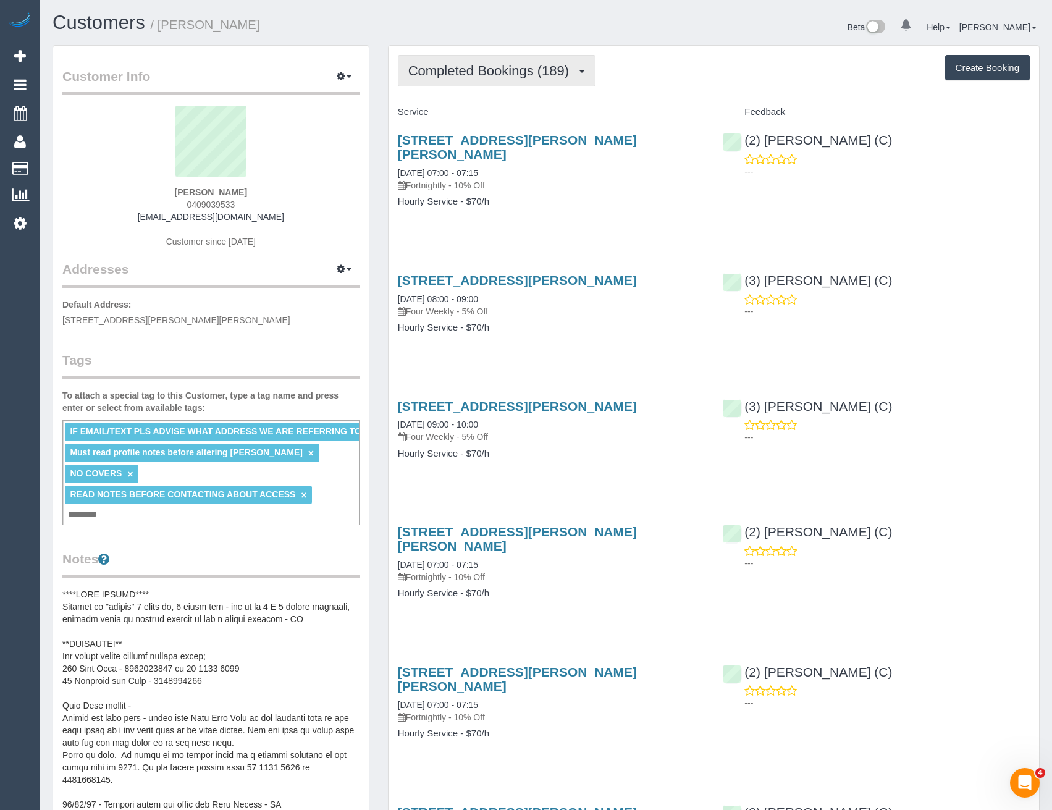
click at [543, 71] on span "Completed Bookings (189)" at bounding box center [491, 70] width 167 height 15
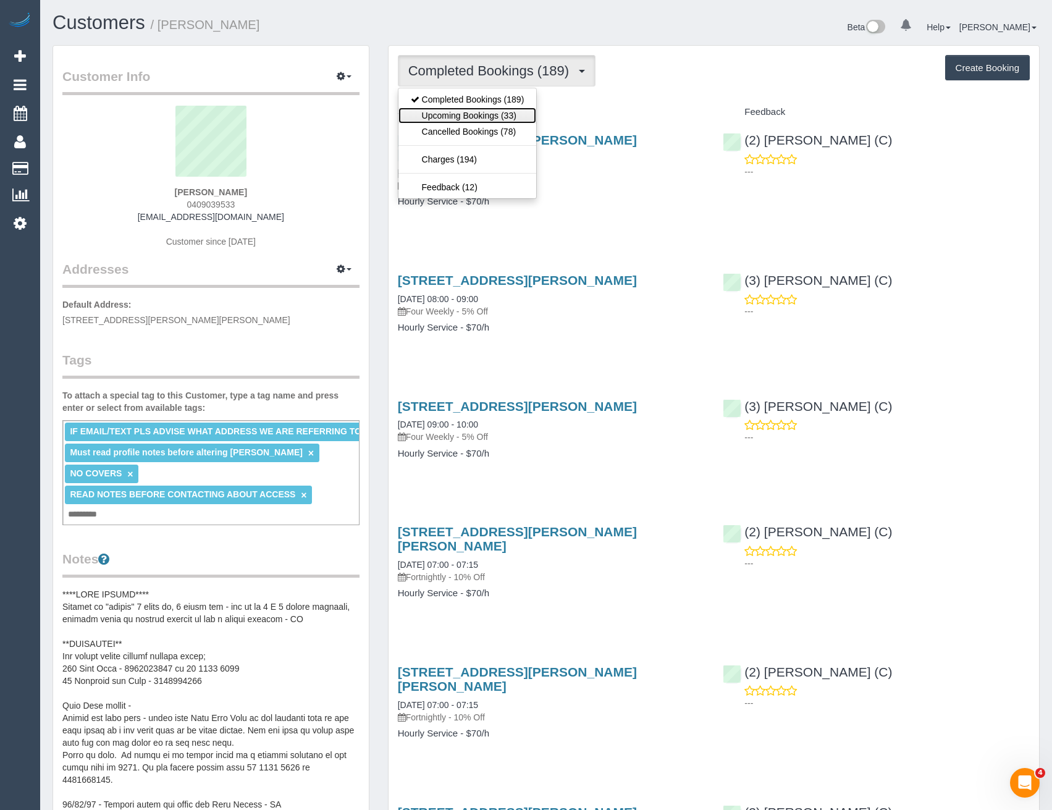
click at [526, 113] on link "Upcoming Bookings (33)" at bounding box center [467, 115] width 138 height 16
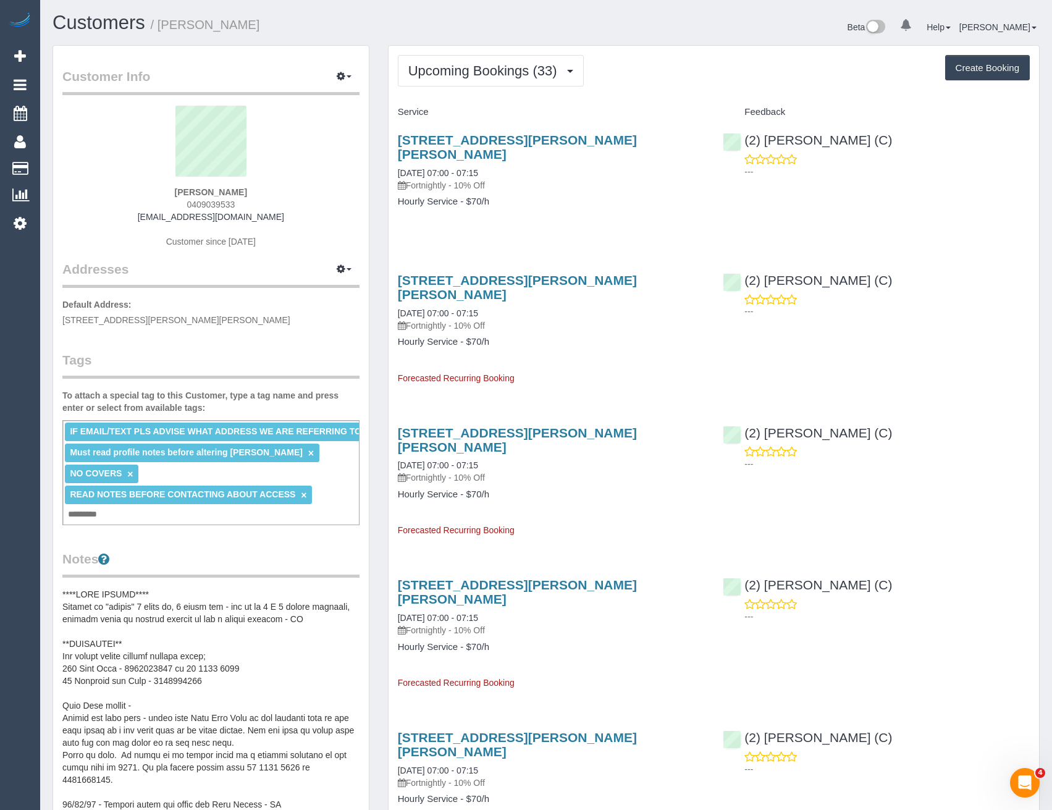
drag, startPoint x: 276, startPoint y: 213, endPoint x: 149, endPoint y: 219, distance: 126.7
click at [149, 219] on div "Sandra Campbell 0409039533 sandracampbella@gmail.com Customer since 2021" at bounding box center [210, 183] width 297 height 154
copy link "sandracampbella@gmail.com"
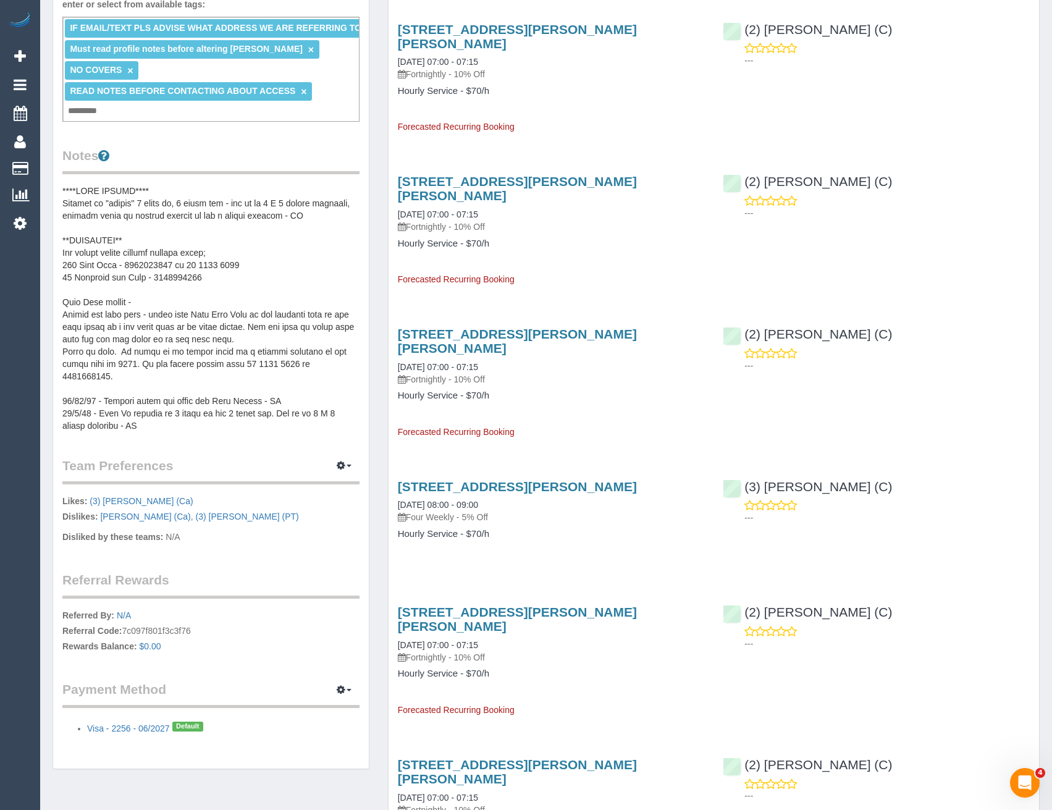
scroll to position [432, 0]
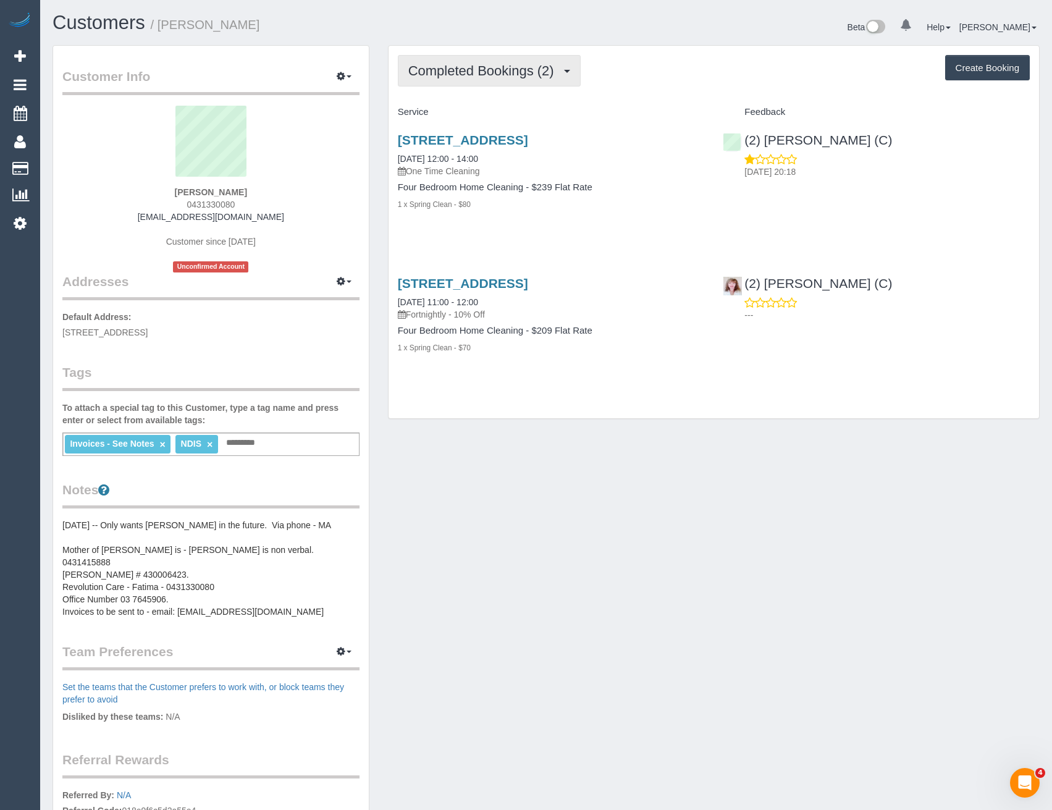
drag, startPoint x: 508, startPoint y: 91, endPoint x: 504, endPoint y: 86, distance: 7.0
click at [506, 87] on div "Completed Bookings (2) Completed Bookings (2) Upcoming Bookings (0) Cancelled B…" at bounding box center [713, 232] width 650 height 373
click at [502, 82] on button "Completed Bookings (2)" at bounding box center [489, 70] width 183 height 31
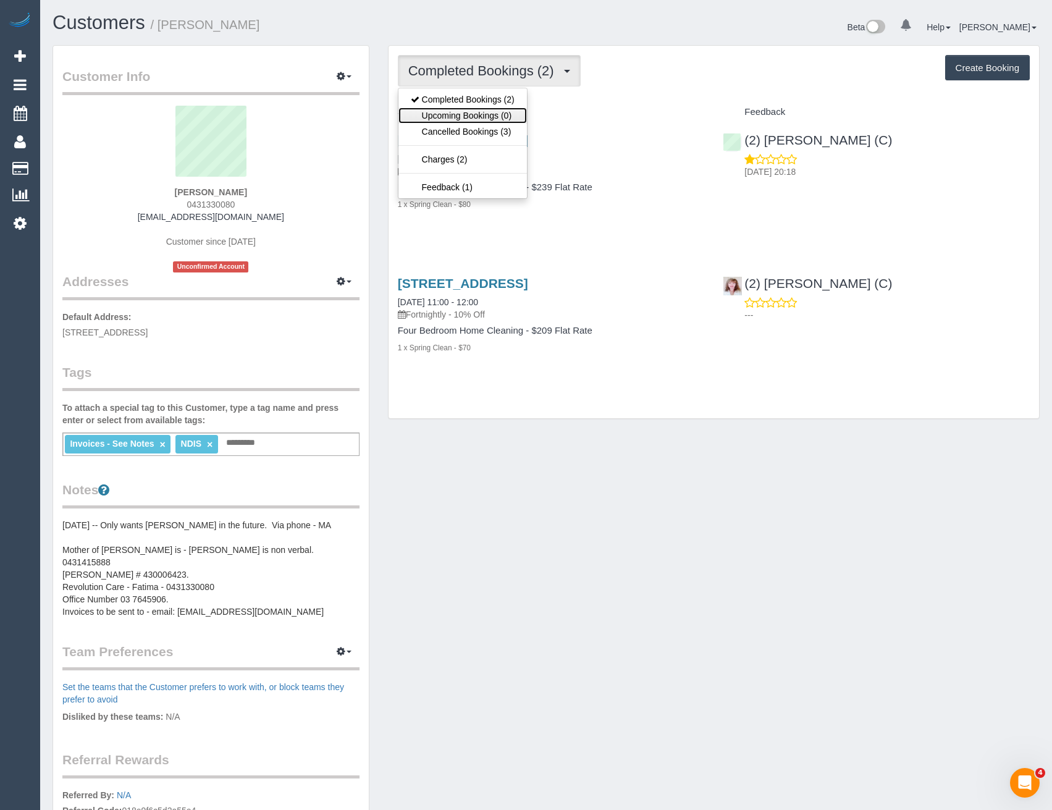
click at [491, 119] on link "Upcoming Bookings (0)" at bounding box center [462, 115] width 128 height 16
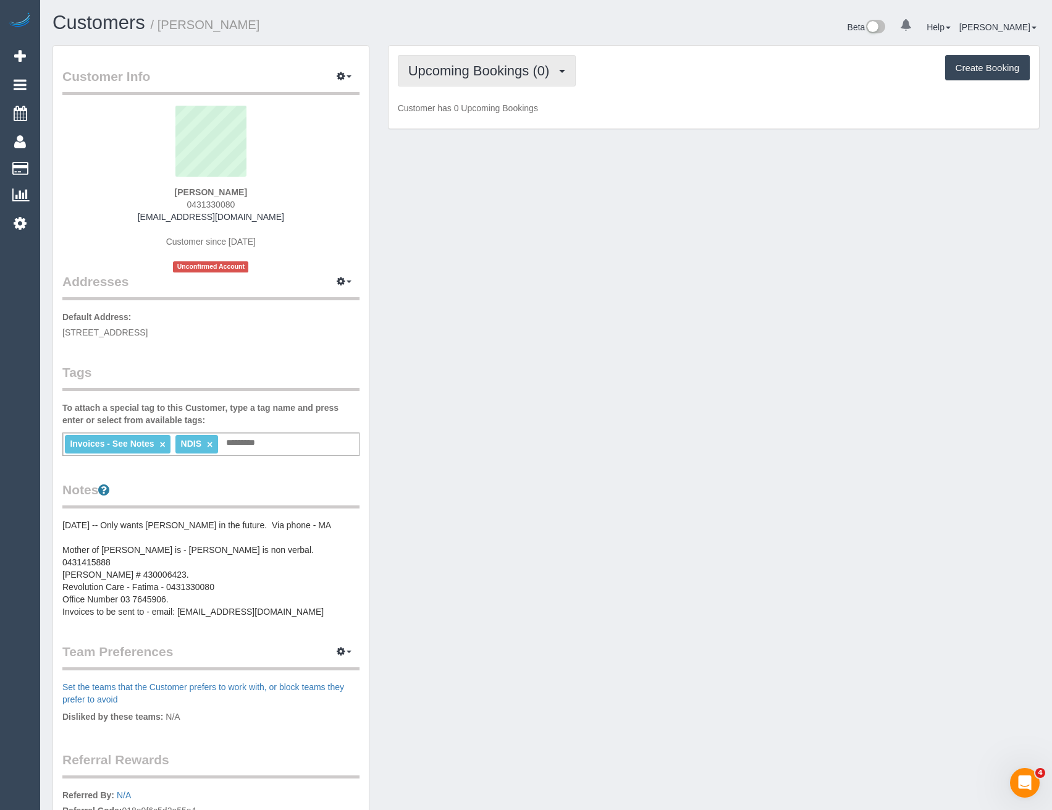
click at [504, 78] on span "Upcoming Bookings (0)" at bounding box center [482, 70] width 148 height 15
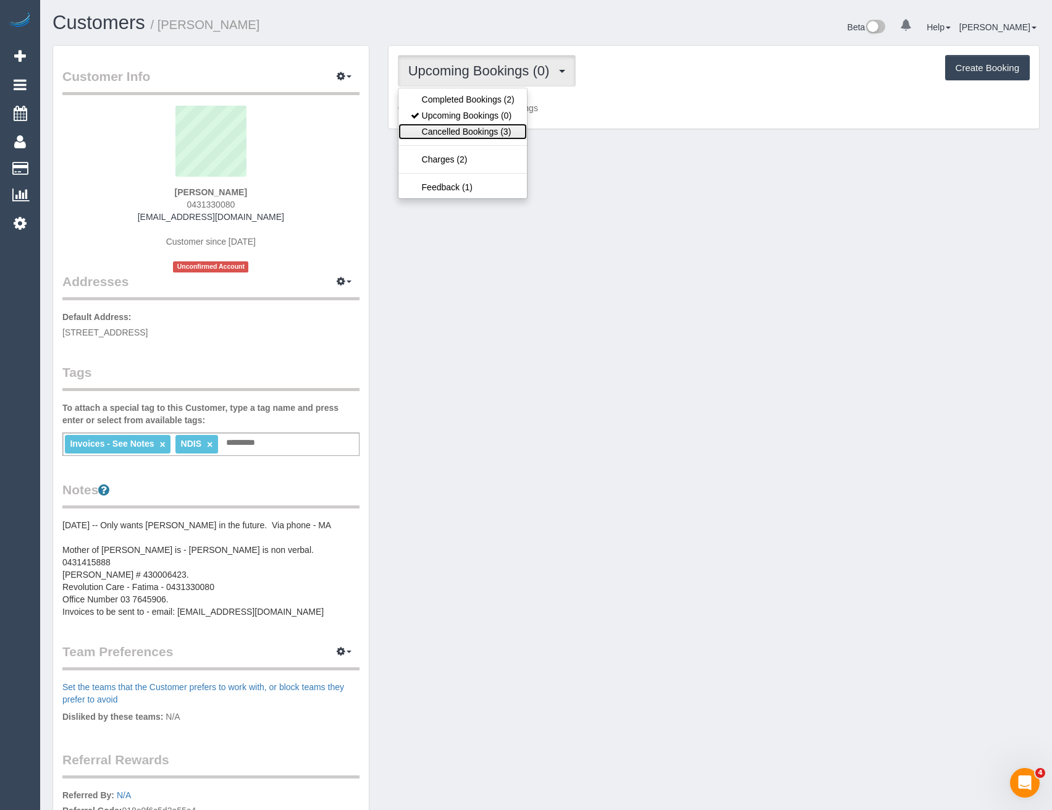
click at [503, 133] on link "Cancelled Bookings (3)" at bounding box center [462, 132] width 128 height 16
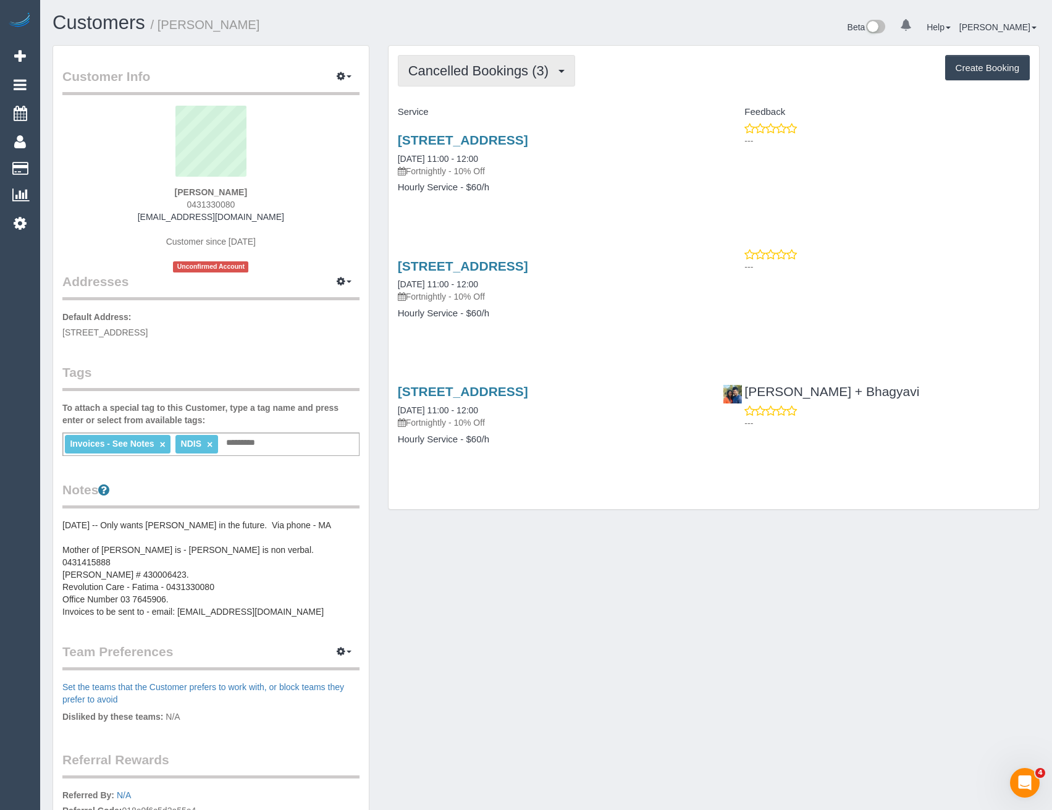
click at [476, 74] on span "Cancelled Bookings (3)" at bounding box center [481, 70] width 146 height 15
click at [479, 100] on link "Completed Bookings (2)" at bounding box center [462, 99] width 128 height 16
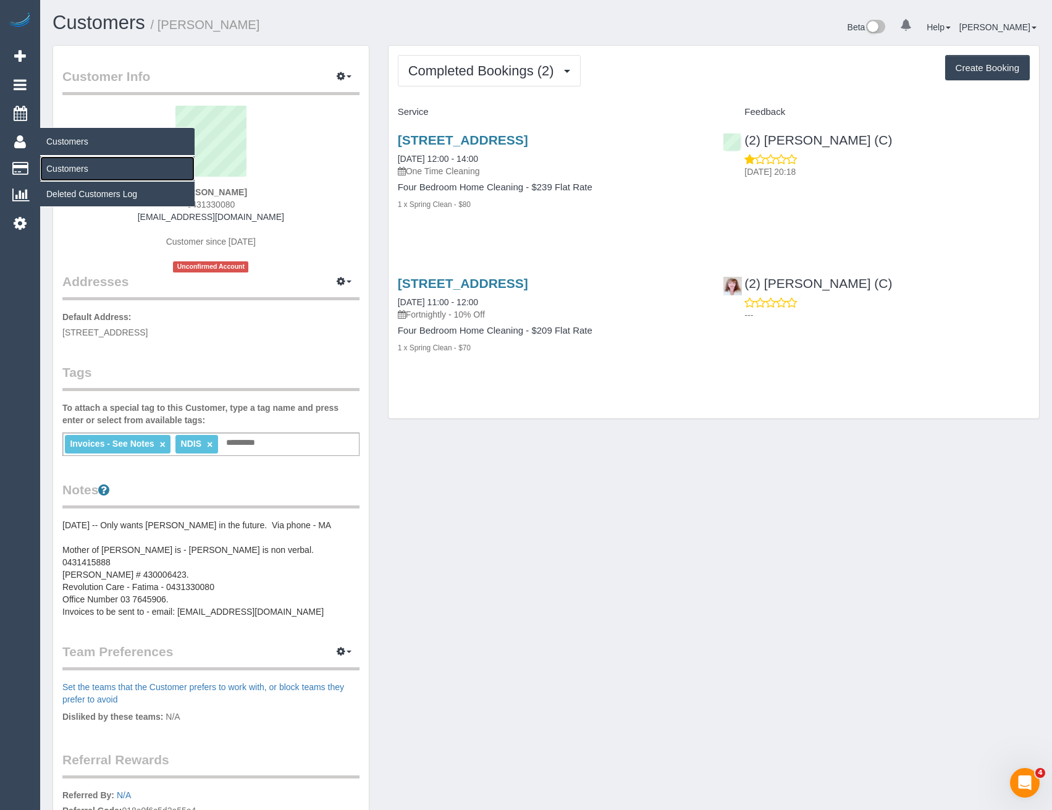
click at [73, 170] on link "Customers" at bounding box center [117, 168] width 154 height 25
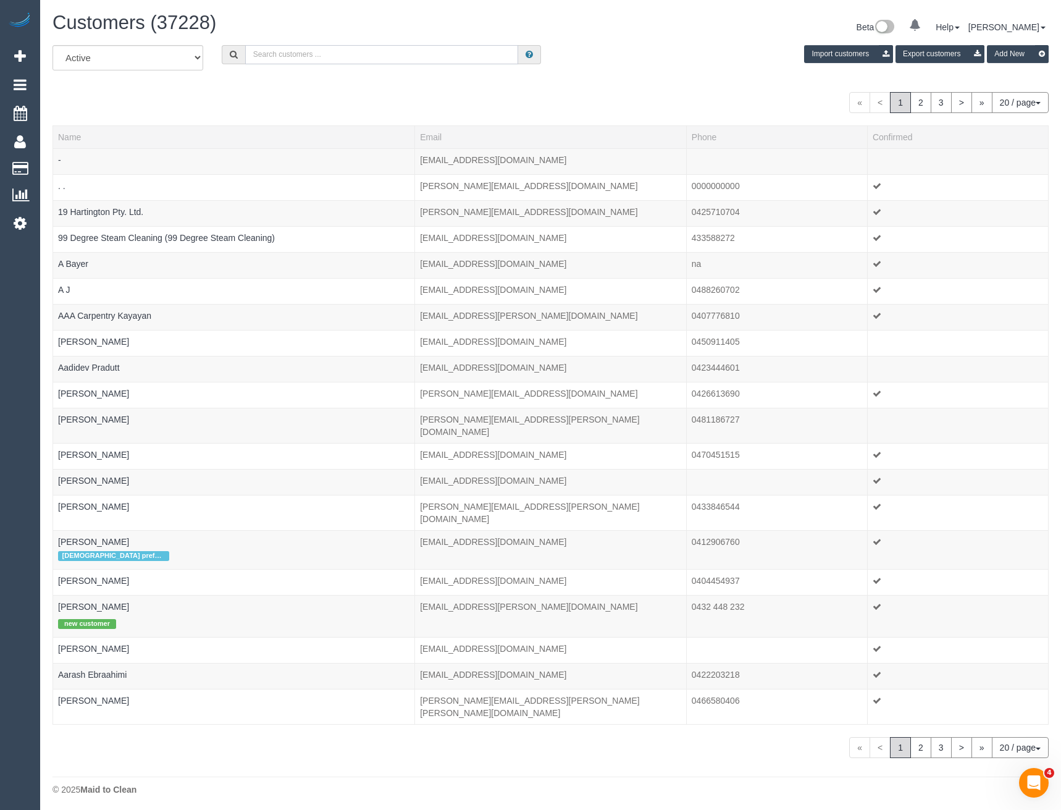
click at [356, 51] on input "text" at bounding box center [382, 54] width 274 height 19
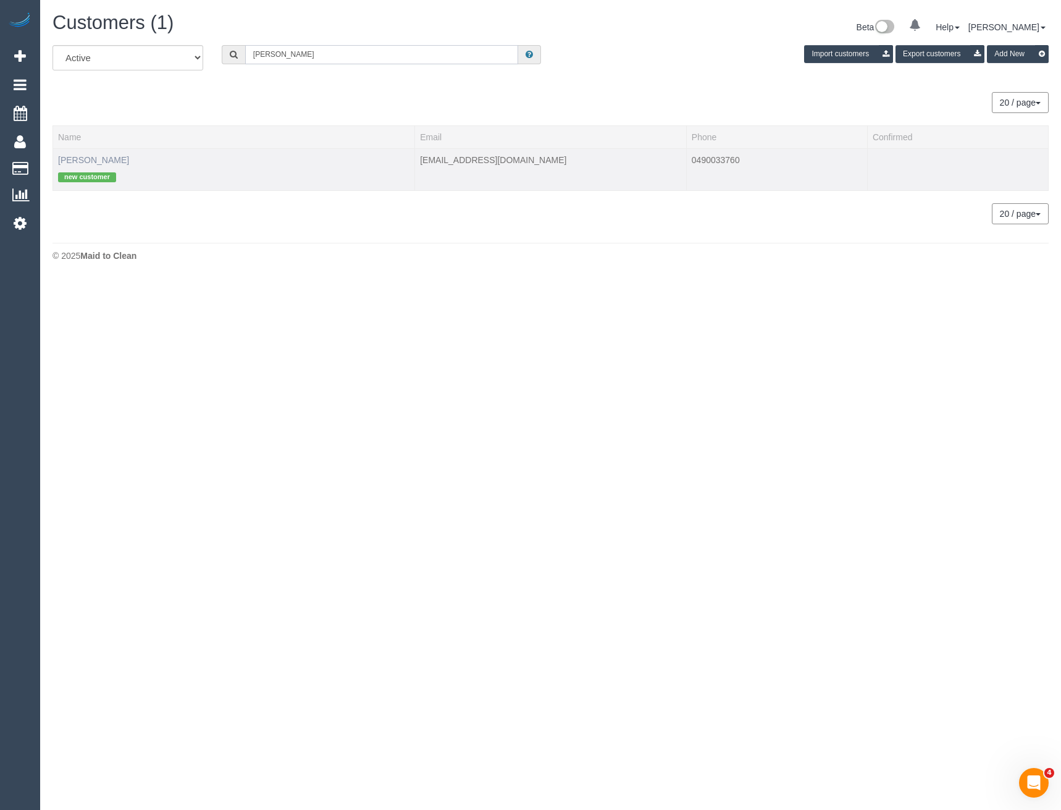
type input "Grace Mark"
click at [105, 162] on link "Grace Markovic" at bounding box center [93, 160] width 71 height 10
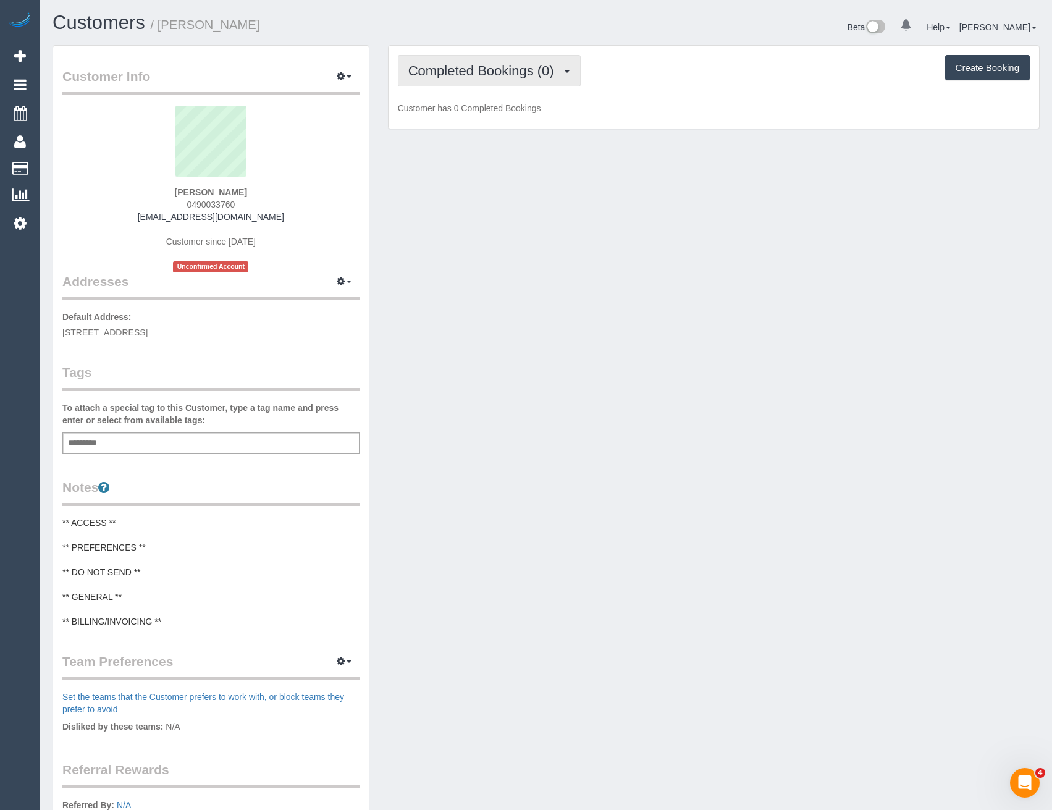
click at [486, 73] on span "Completed Bookings (0)" at bounding box center [484, 70] width 152 height 15
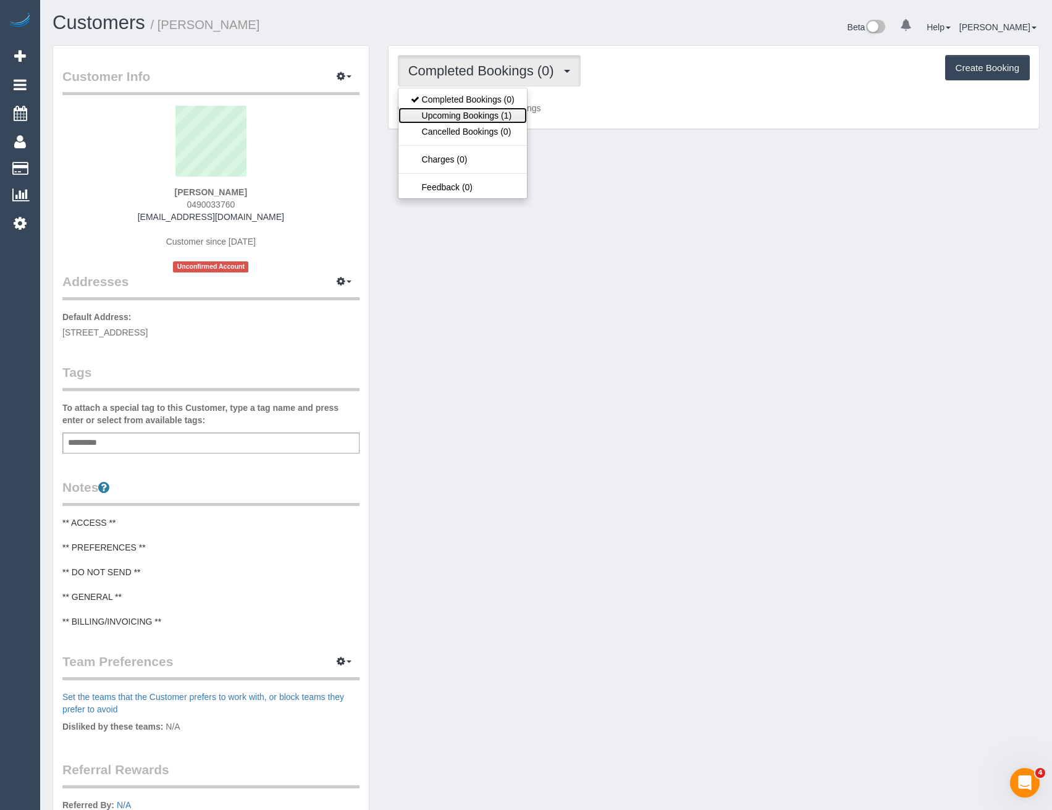
click at [511, 116] on link "Upcoming Bookings (1)" at bounding box center [462, 115] width 128 height 16
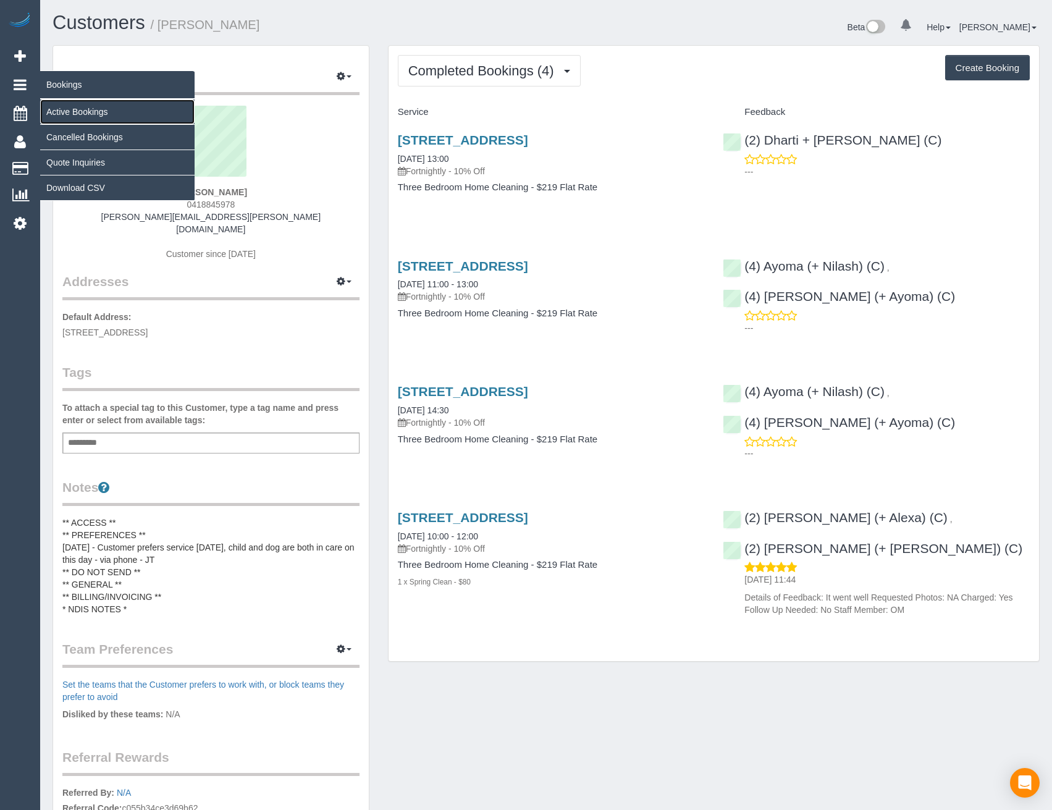
click at [72, 111] on link "Active Bookings" at bounding box center [117, 111] width 154 height 25
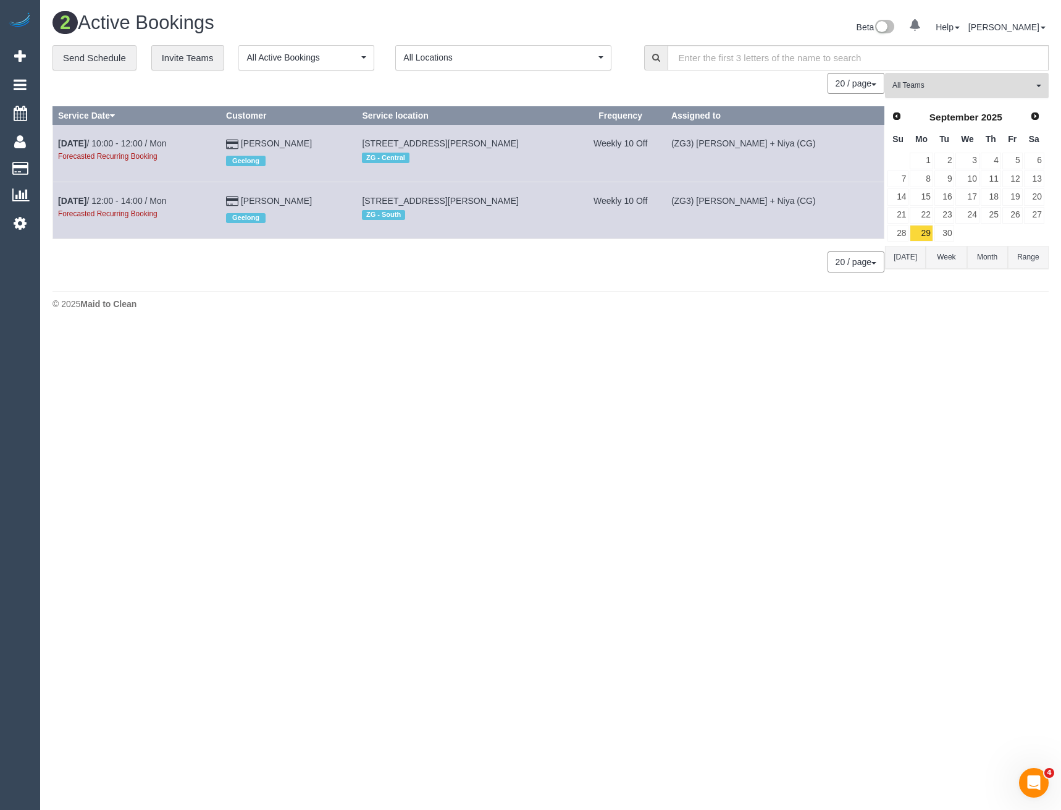
click at [943, 84] on span "All Teams" at bounding box center [962, 85] width 141 height 10
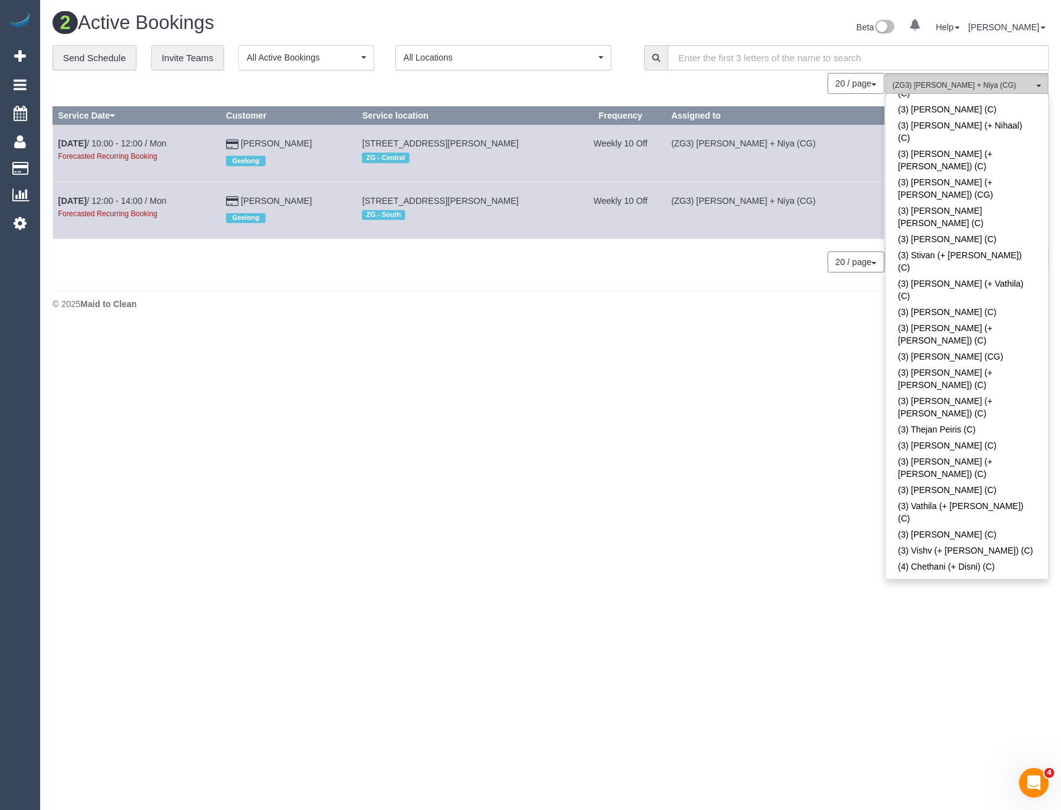
scroll to position [3515, 0]
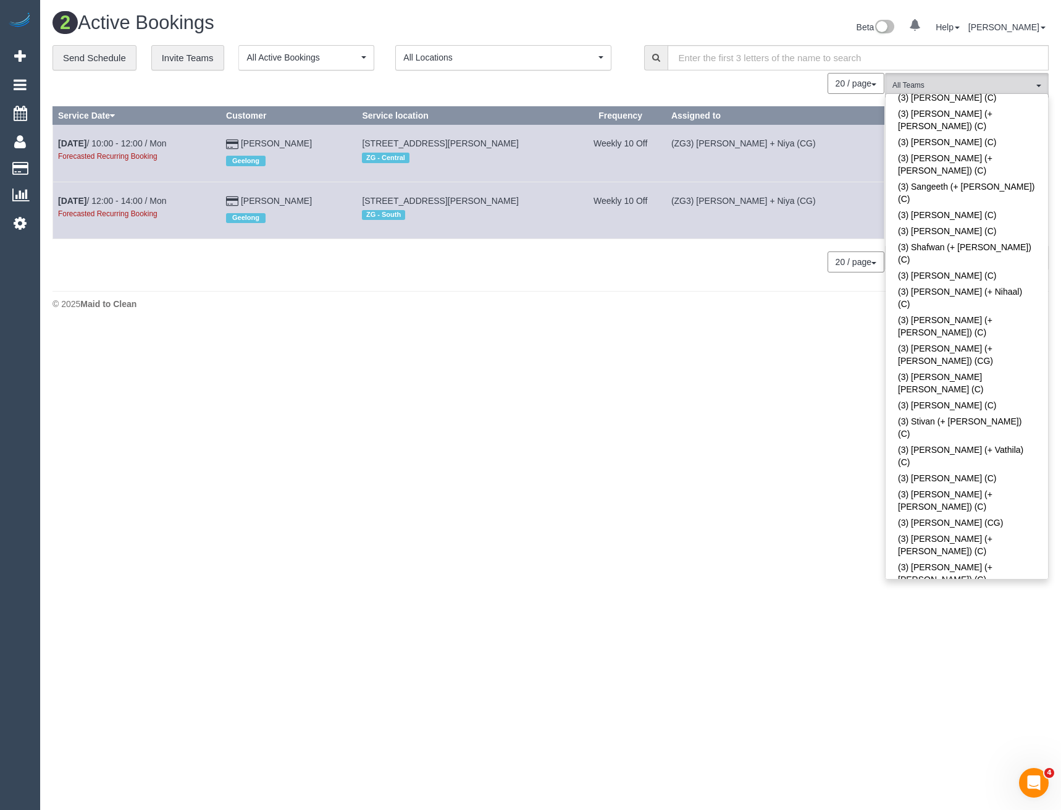
scroll to position [2959, 0]
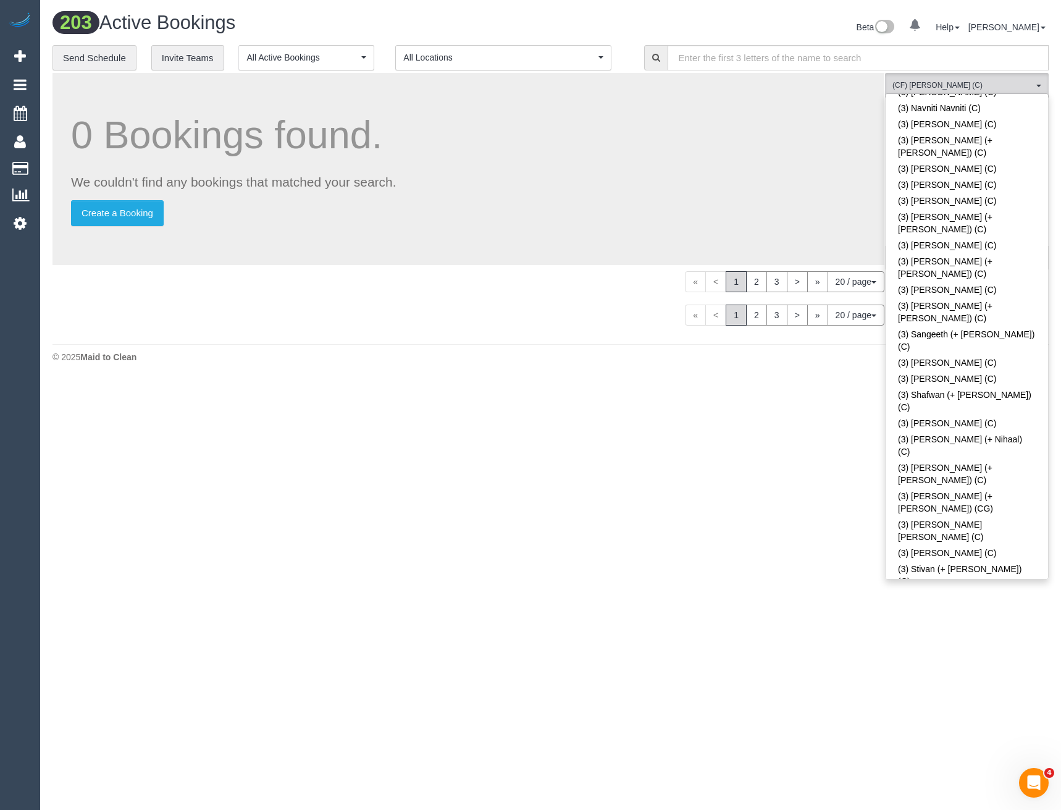
click at [981, 656] on body "0 Beta Your Notifications You have 0 alerts Add Booking Bookings Active Booking…" at bounding box center [530, 405] width 1061 height 810
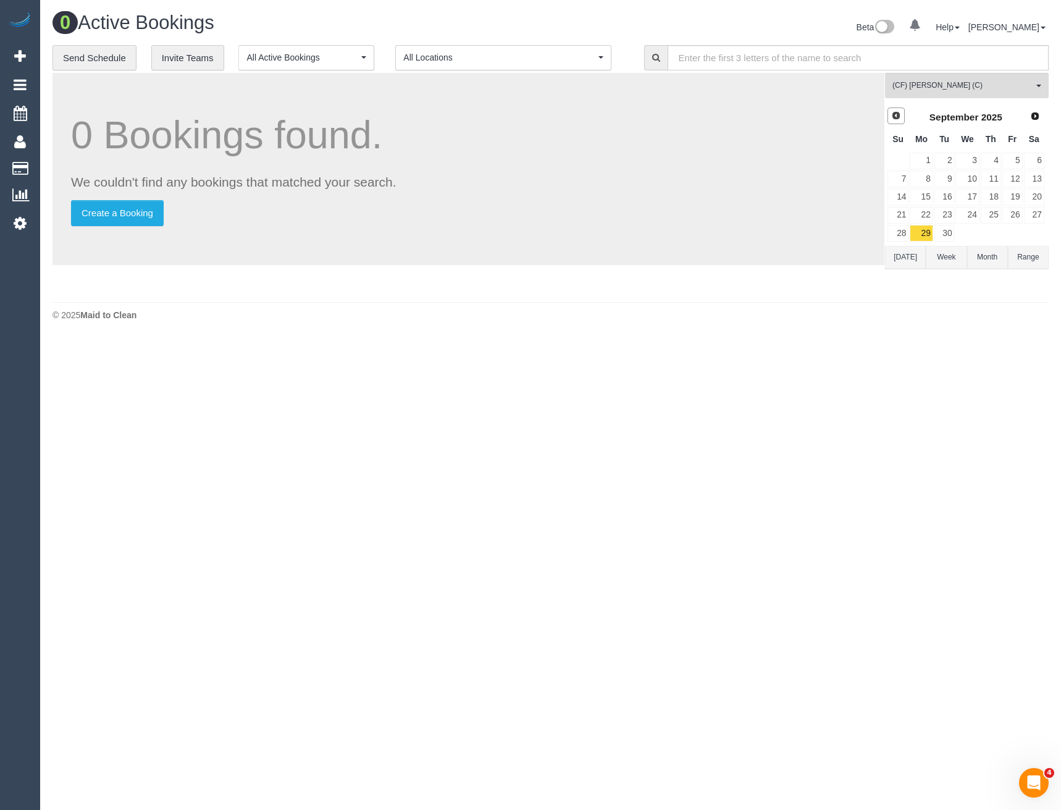
click at [900, 111] on span "Prev" at bounding box center [896, 116] width 10 height 10
click at [994, 229] on link "28" at bounding box center [991, 233] width 20 height 17
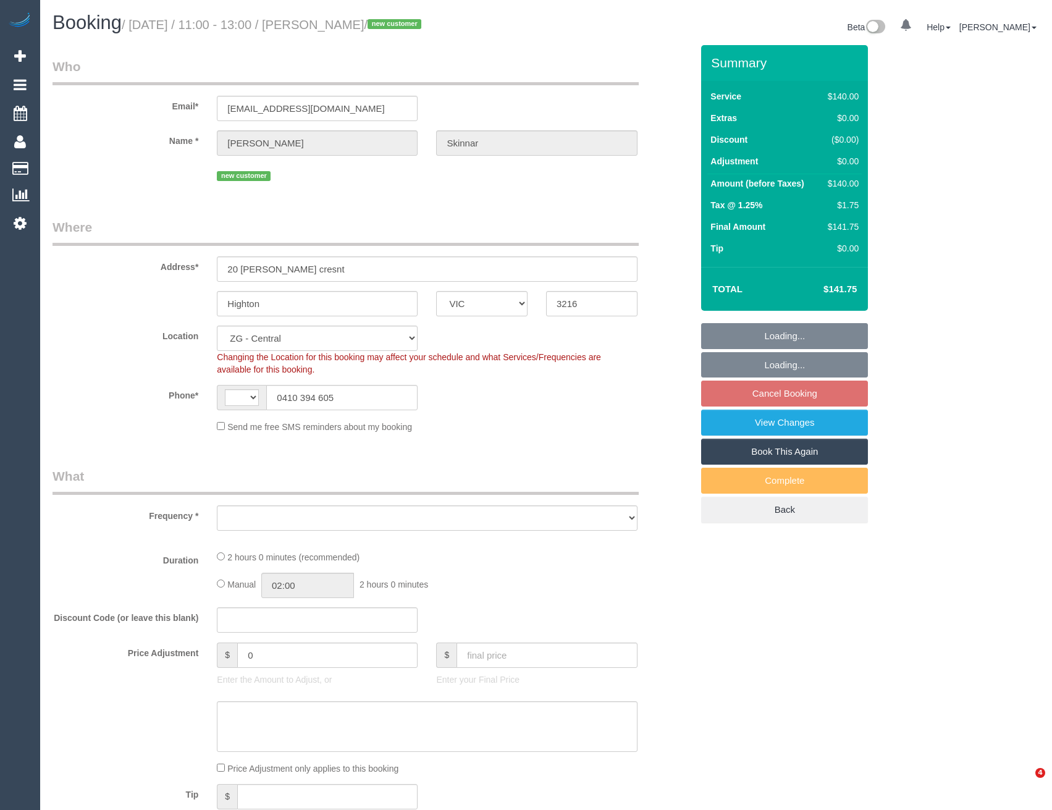
select select "VIC"
select select "string:AU"
select select "string:stripe-pm_1S0ujW2GScqysDRVbudBYvnl"
select select "spot5"
select select "object:745"
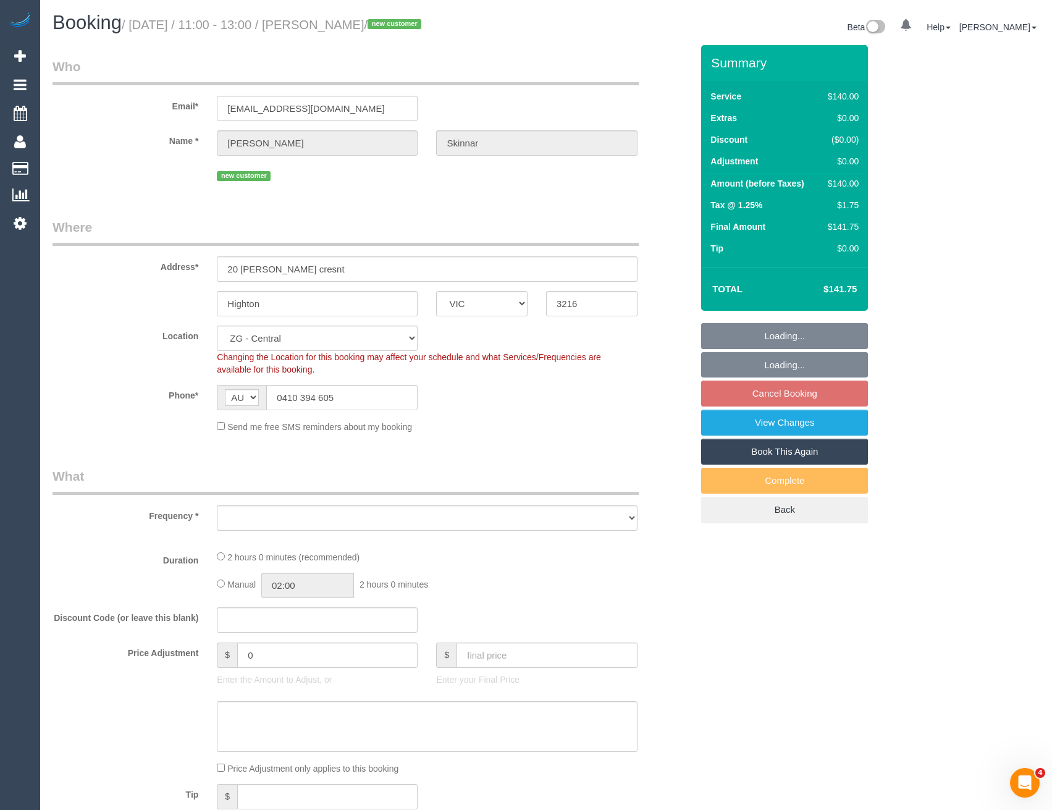
select select "number:28"
select select "number:14"
select select "number:19"
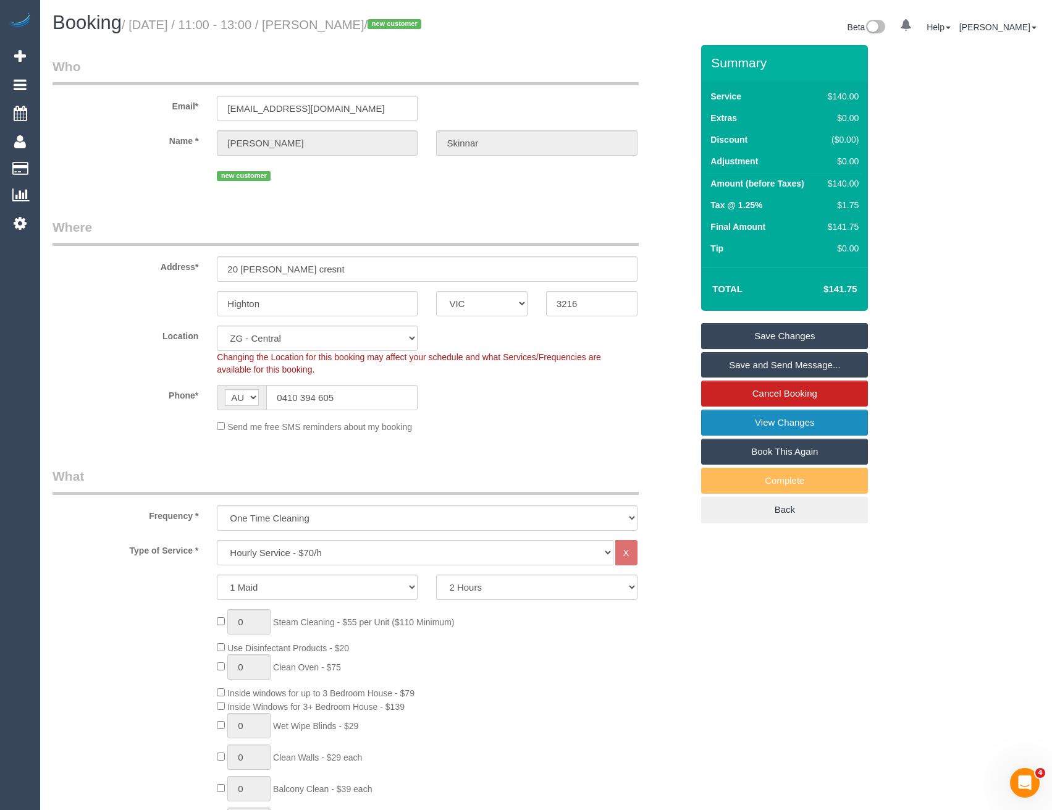
click at [749, 426] on link "View Changes" at bounding box center [784, 422] width 167 height 26
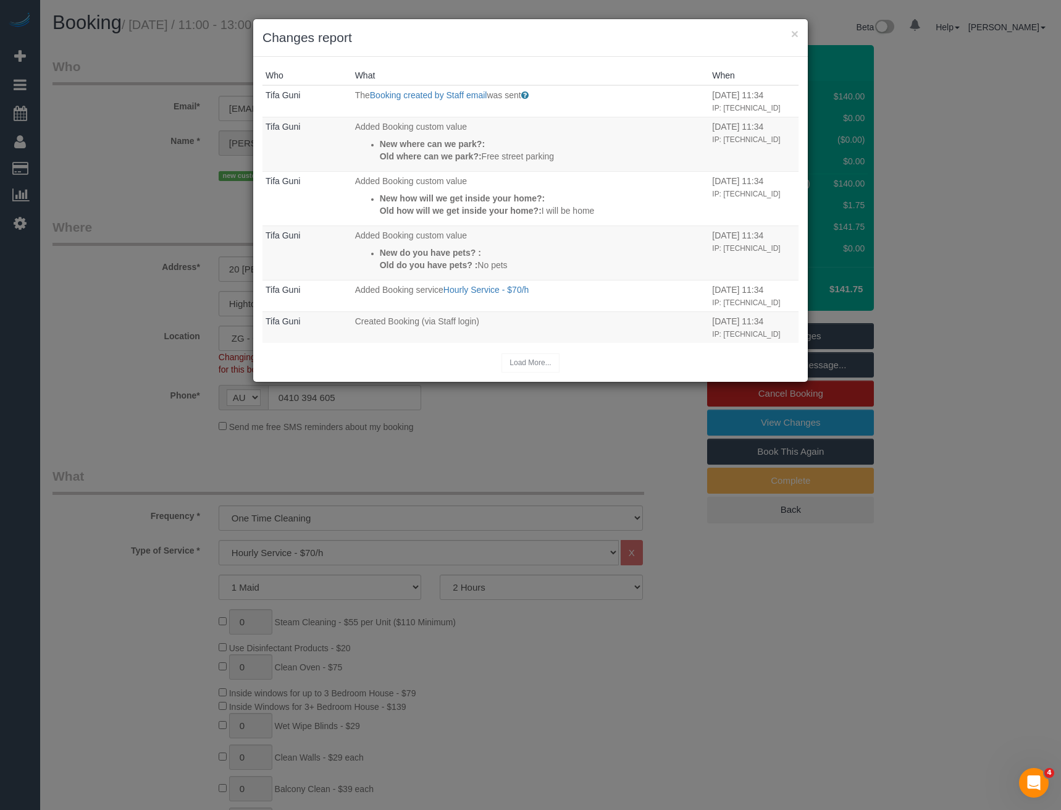
click at [506, 456] on div "× Changes report Who What When Tifa Guni The Booking created by Staff email was…" at bounding box center [530, 405] width 1061 height 810
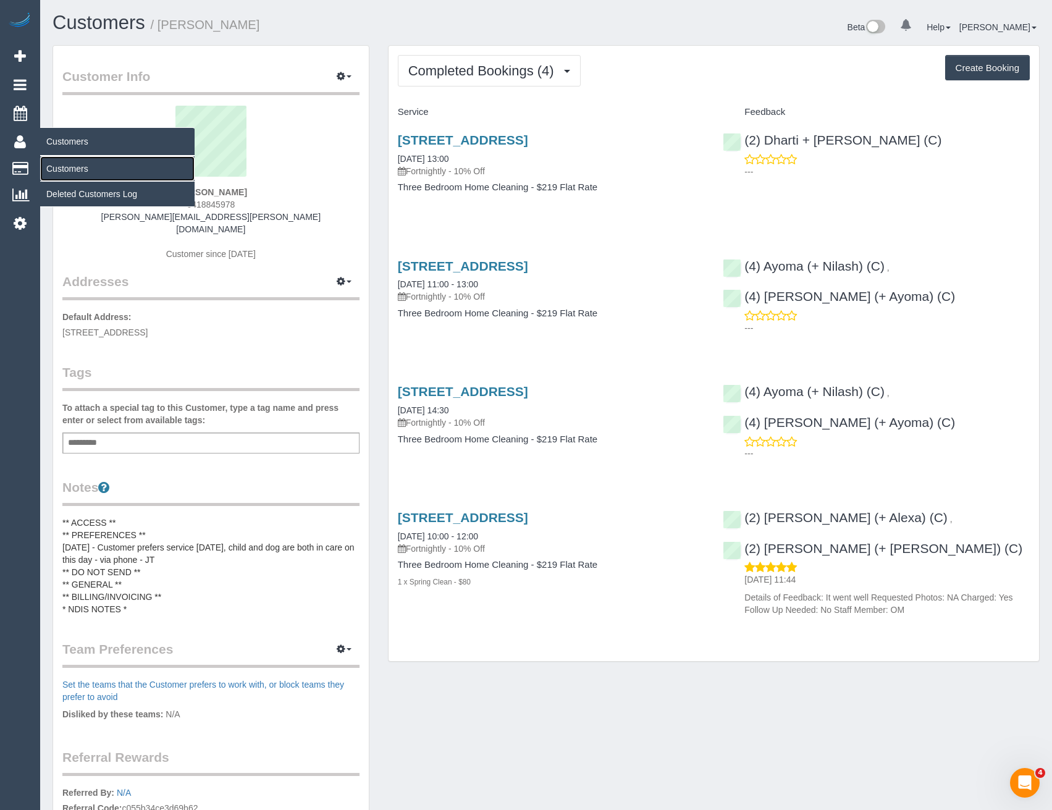
click at [83, 169] on link "Customers" at bounding box center [117, 168] width 154 height 25
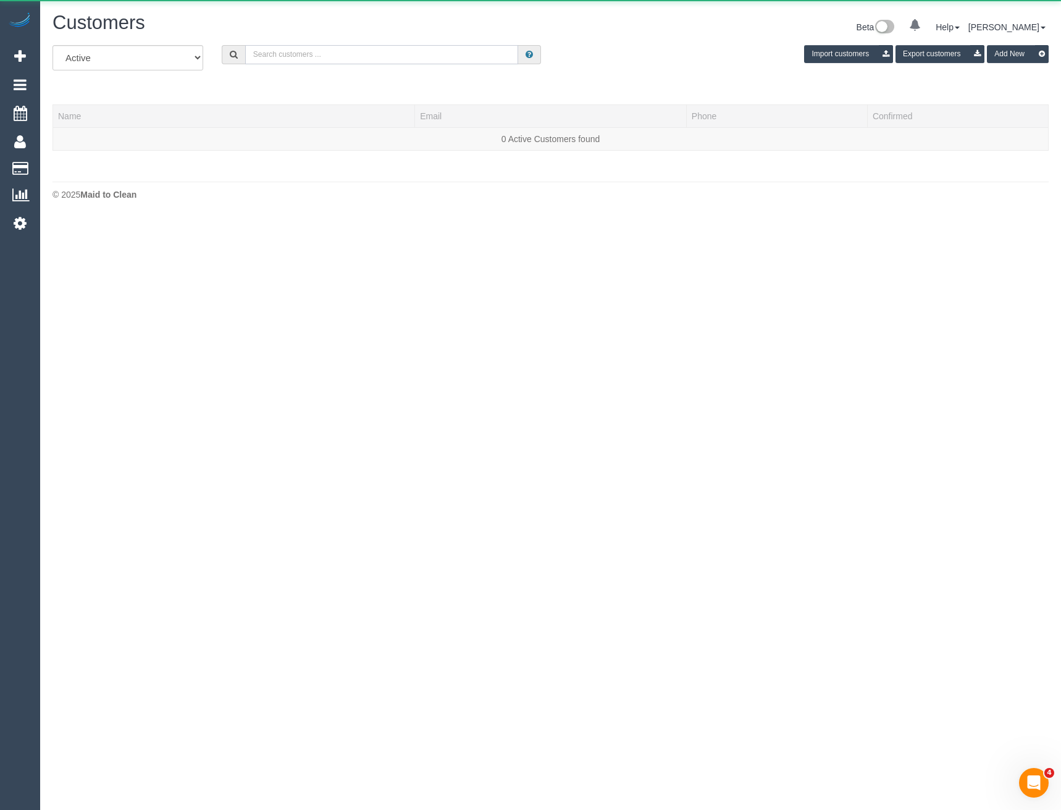
click at [394, 46] on input "text" at bounding box center [382, 54] width 274 height 19
drag, startPoint x: 279, startPoint y: 53, endPoint x: 203, endPoint y: 51, distance: 76.6
click at [202, 52] on div "All Active Archived Silomena Import customers Export customers Add New" at bounding box center [550, 62] width 1015 height 35
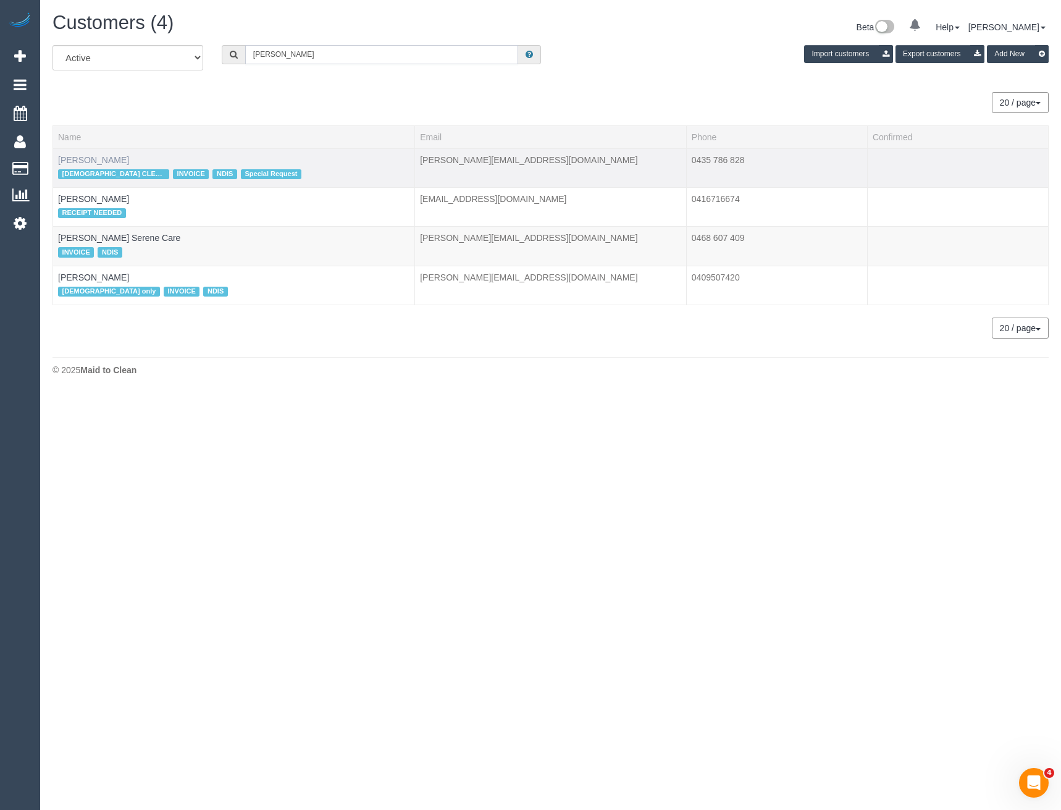
type input "Filomena"
click at [111, 159] on link "Filomena Carlone" at bounding box center [93, 160] width 71 height 10
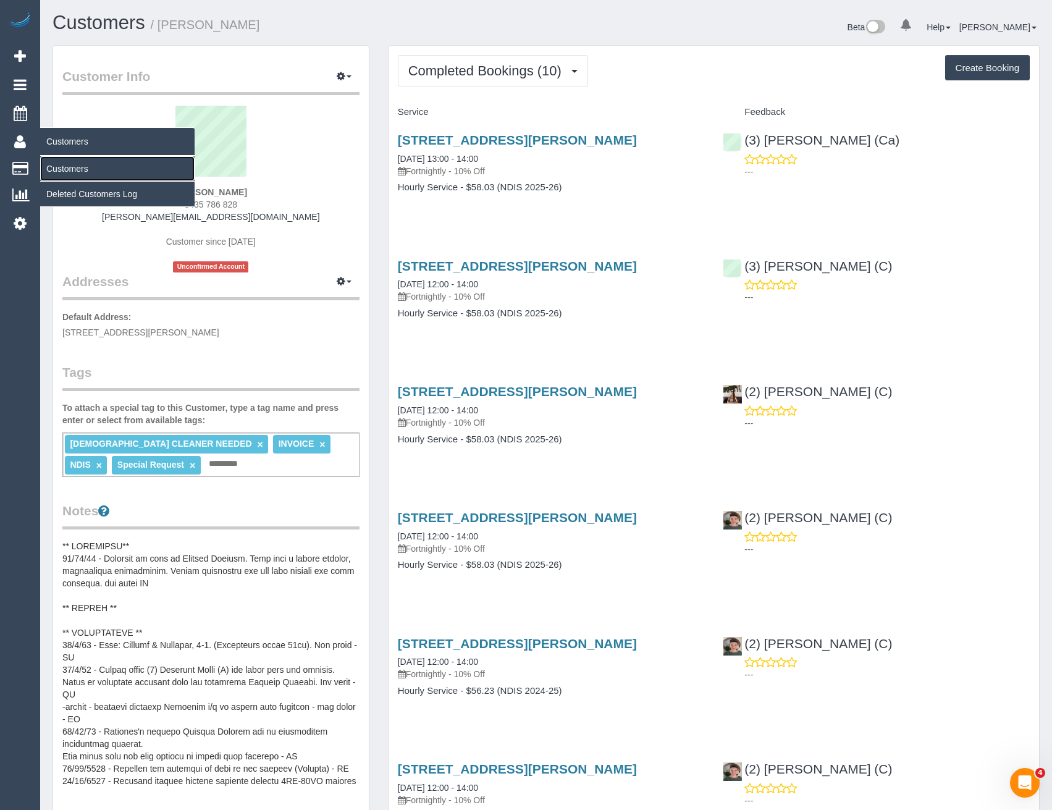
click at [75, 170] on link "Customers" at bounding box center [117, 168] width 154 height 25
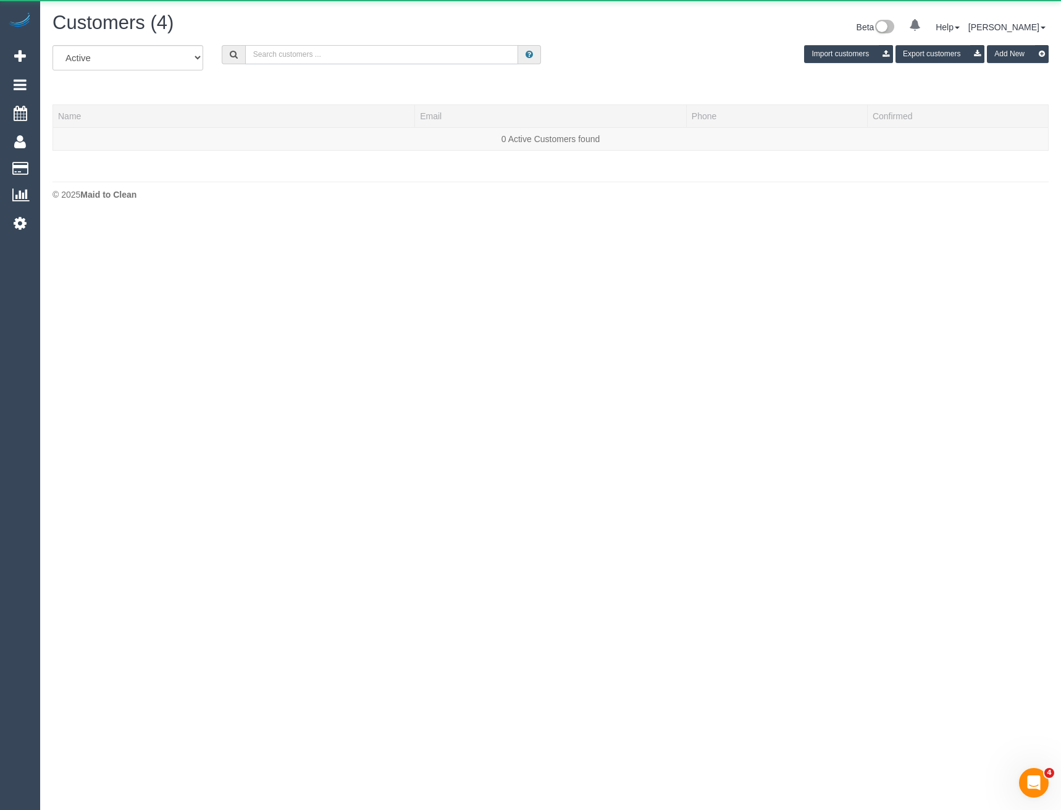
click at [330, 48] on input "text" at bounding box center [382, 54] width 274 height 19
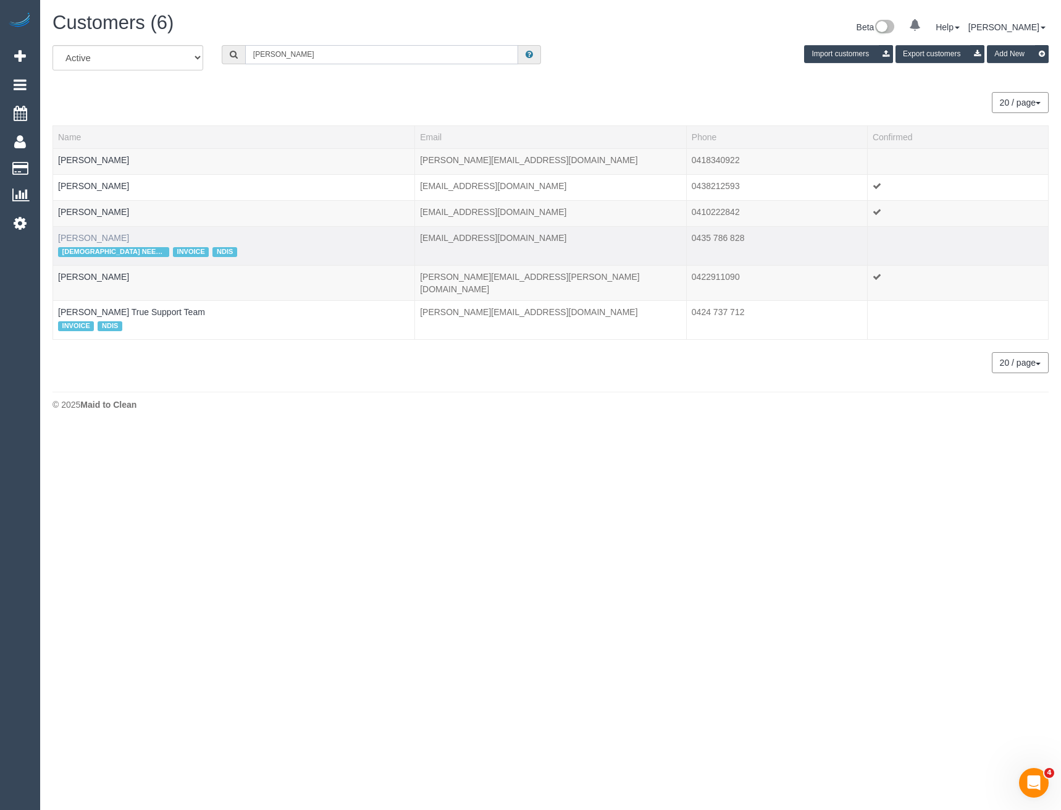
type input "Michael Ca"
click at [113, 235] on link "Michael Carlone" at bounding box center [93, 238] width 71 height 10
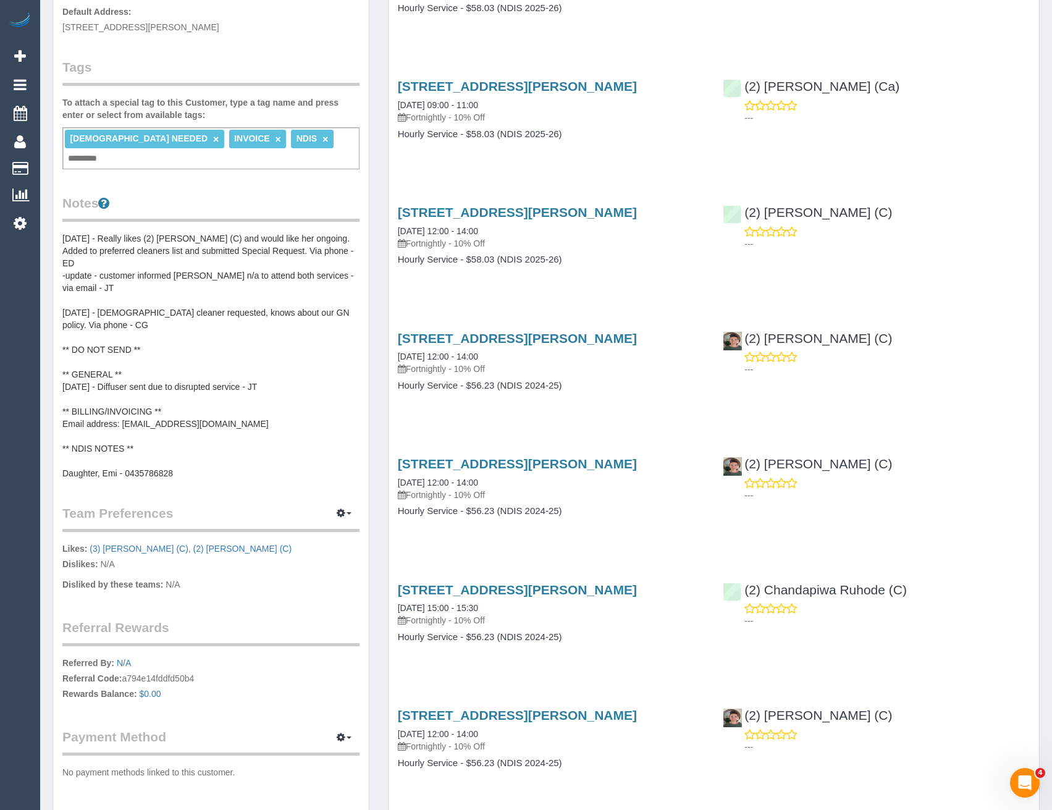
scroll to position [309, 0]
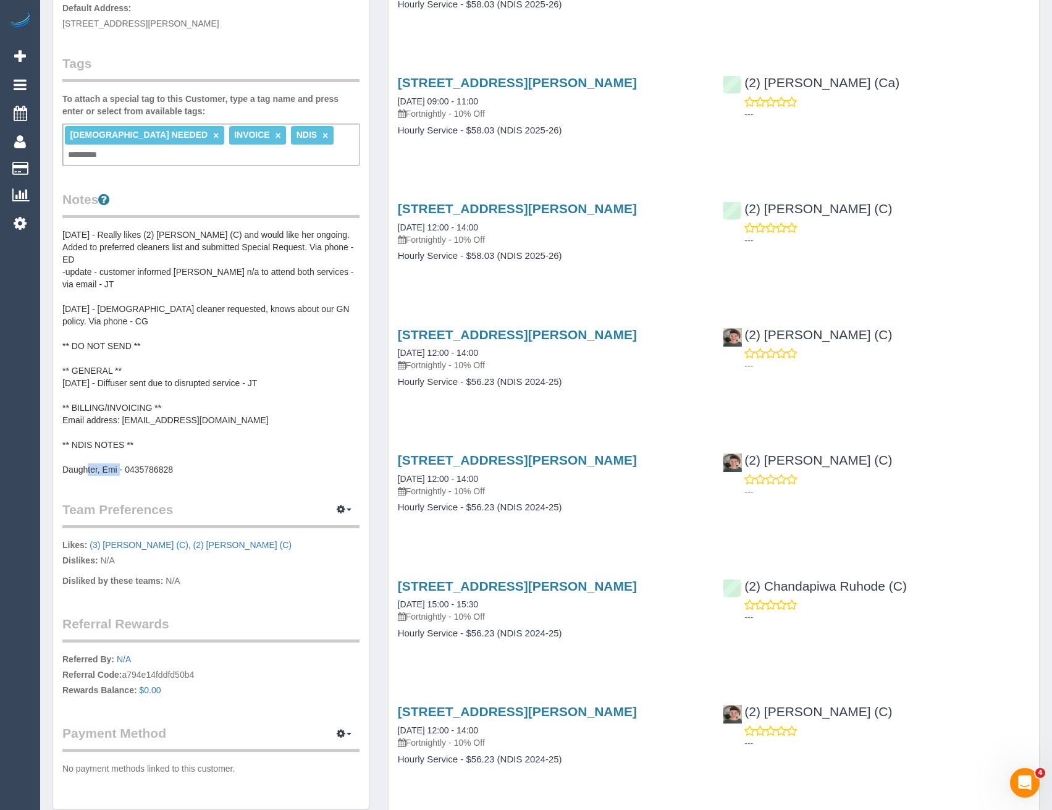
drag, startPoint x: 178, startPoint y: 451, endPoint x: 130, endPoint y: 450, distance: 47.6
click at [130, 450] on pre "** IMPORTANT** 13/08/25 - Michael is husband to Filomena Carlone. They have a w…" at bounding box center [210, 352] width 297 height 247
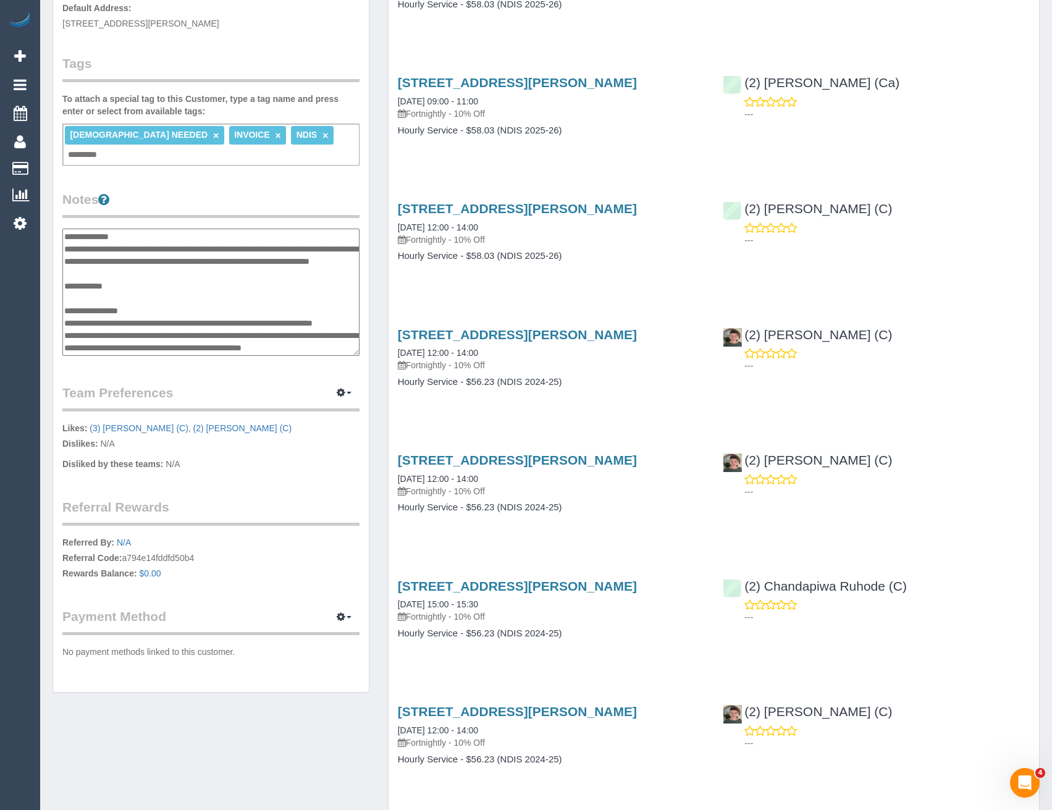
scroll to position [247, 0]
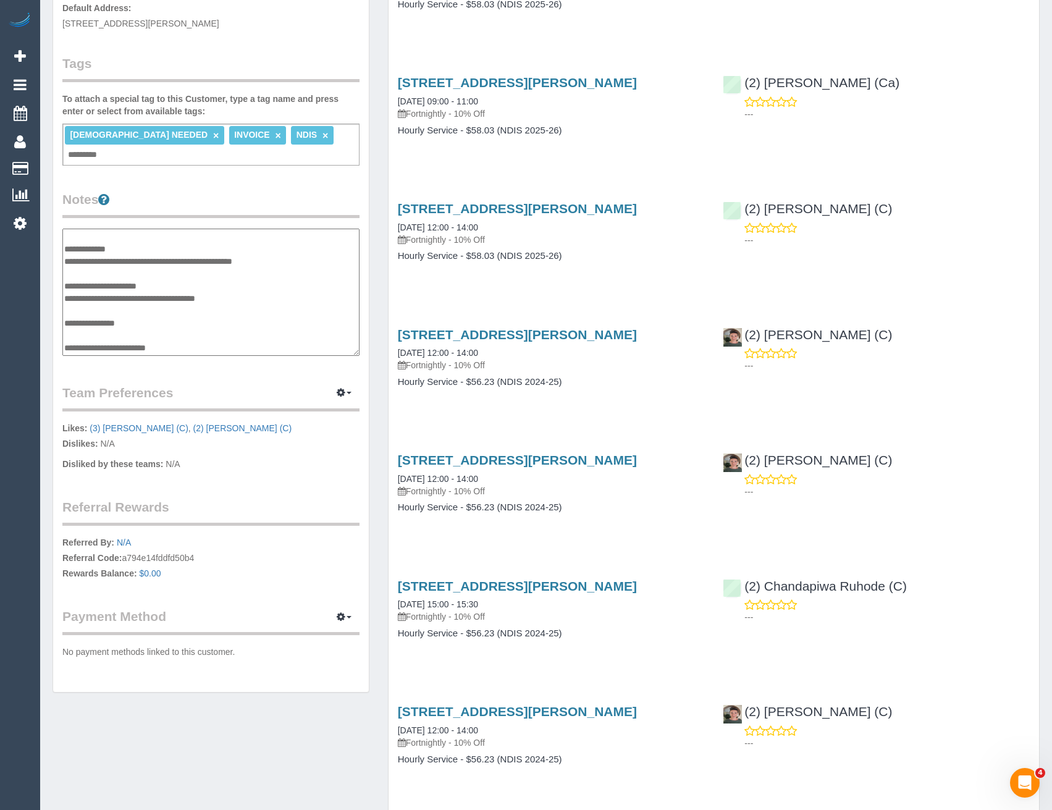
drag, startPoint x: 130, startPoint y: 450, endPoint x: 176, endPoint y: 328, distance: 130.5
click at [176, 328] on textarea "**********" at bounding box center [210, 292] width 297 height 127
drag, startPoint x: 180, startPoint y: 330, endPoint x: 133, endPoint y: 329, distance: 47.6
click at [133, 329] on textarea "**********" at bounding box center [210, 292] width 297 height 127
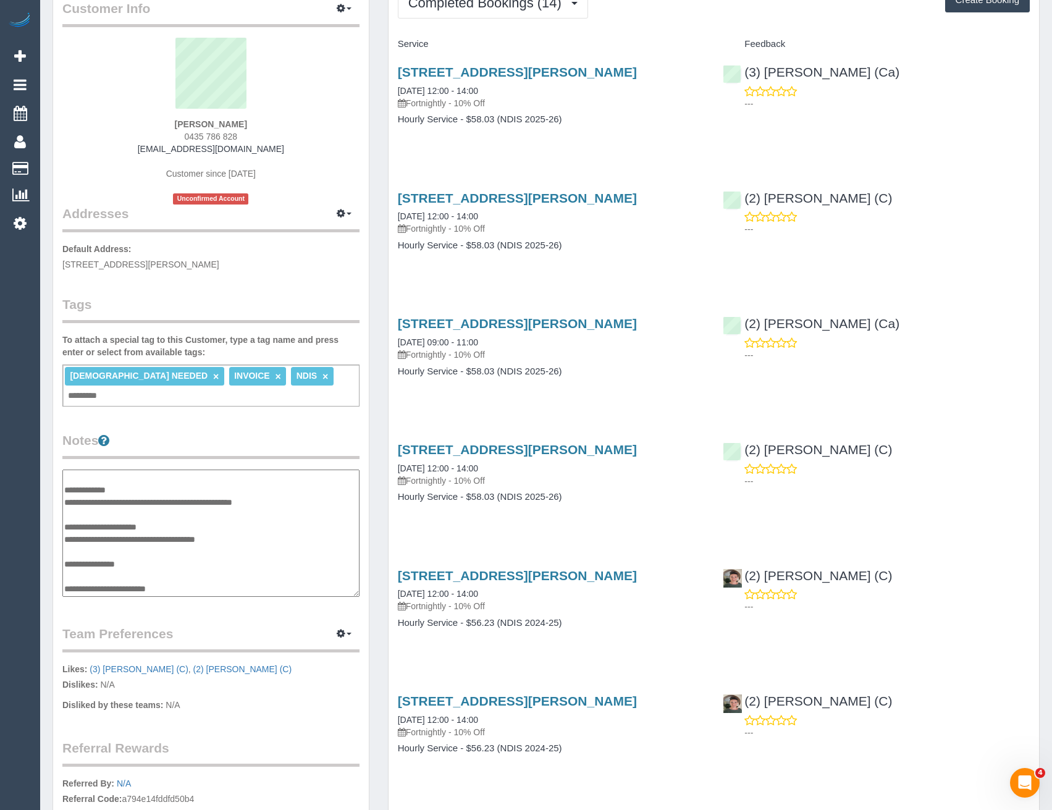
scroll to position [0, 0]
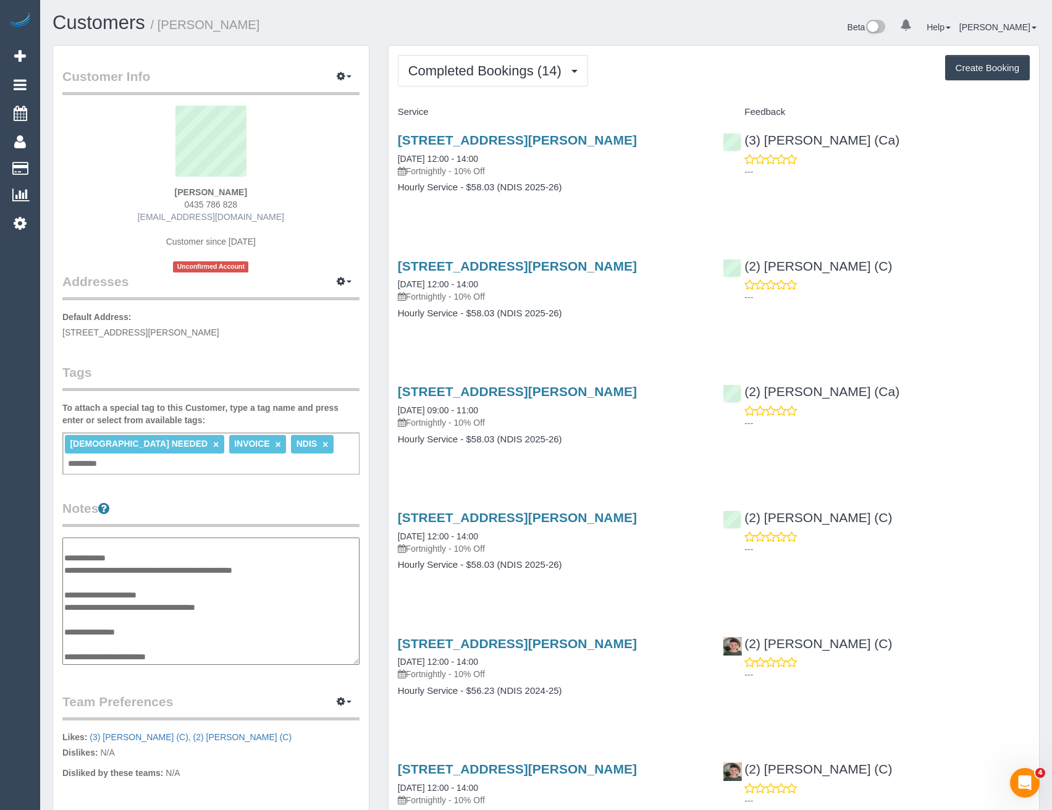
drag, startPoint x: 266, startPoint y: 218, endPoint x: 164, endPoint y: 221, distance: 101.9
click at [164, 221] on div "Michael Carlone 0435 786 828 vdoddato67@gmail.com Customer since 2025 Unconfirm…" at bounding box center [210, 189] width 297 height 167
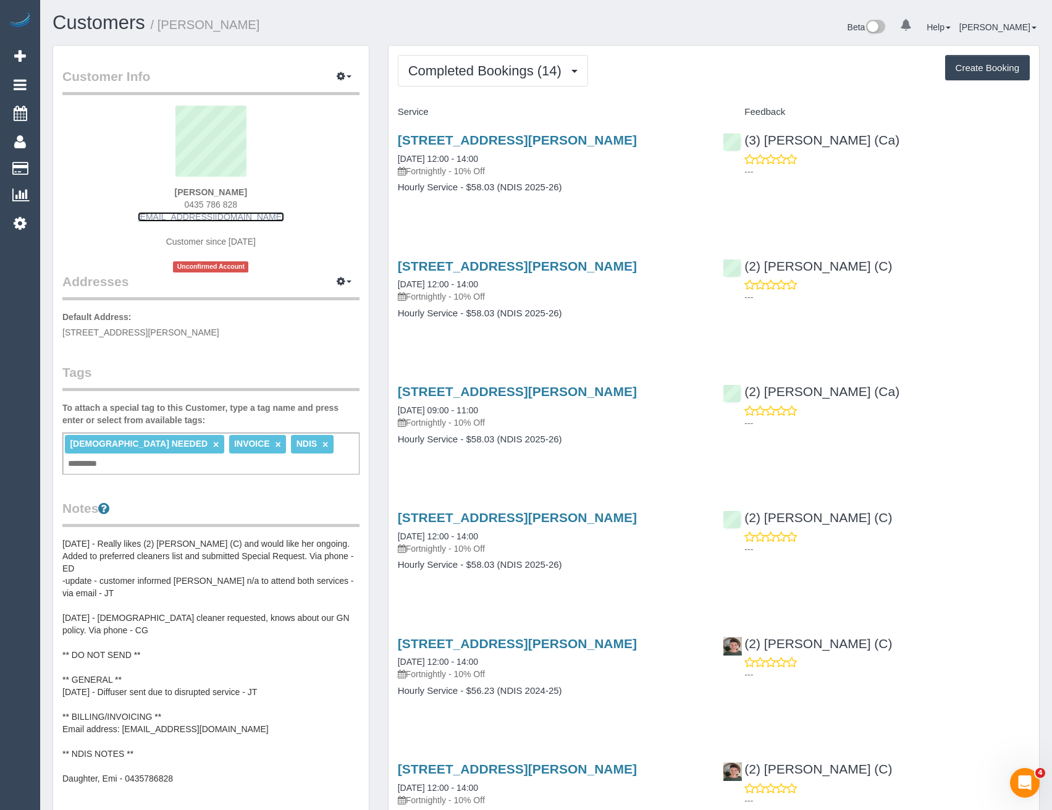
copy link "vdoddato67@gmail.com"
